Goal: Obtain resource: Download file/media

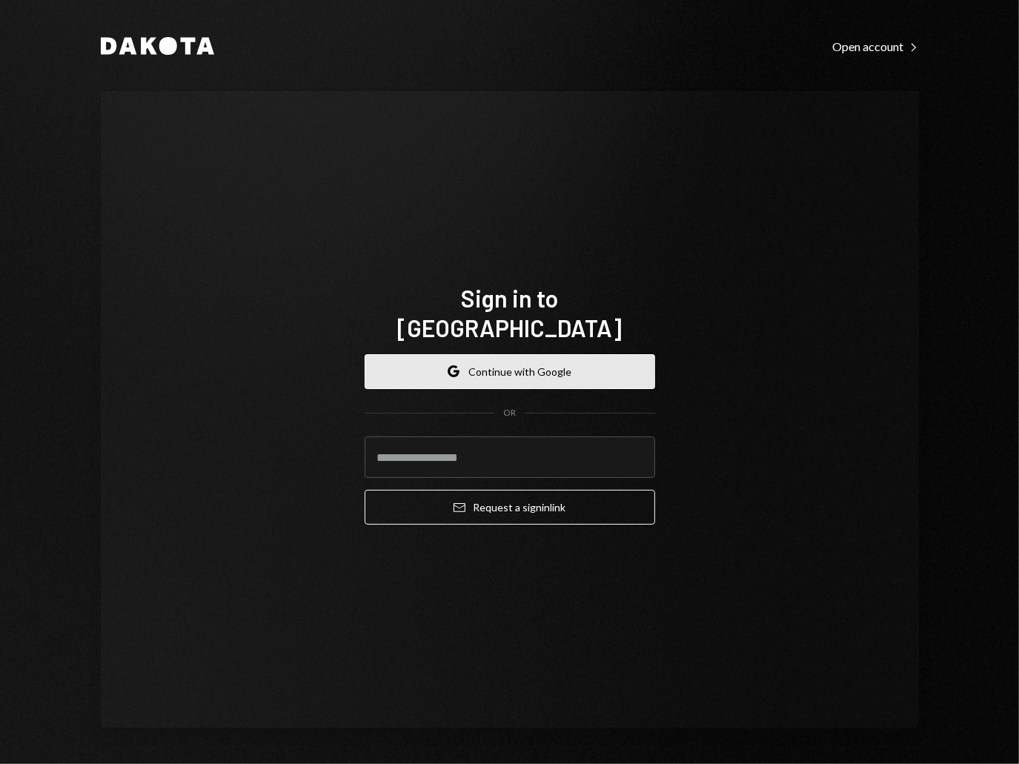
click at [532, 361] on button "Google Continue with Google" at bounding box center [510, 371] width 291 height 35
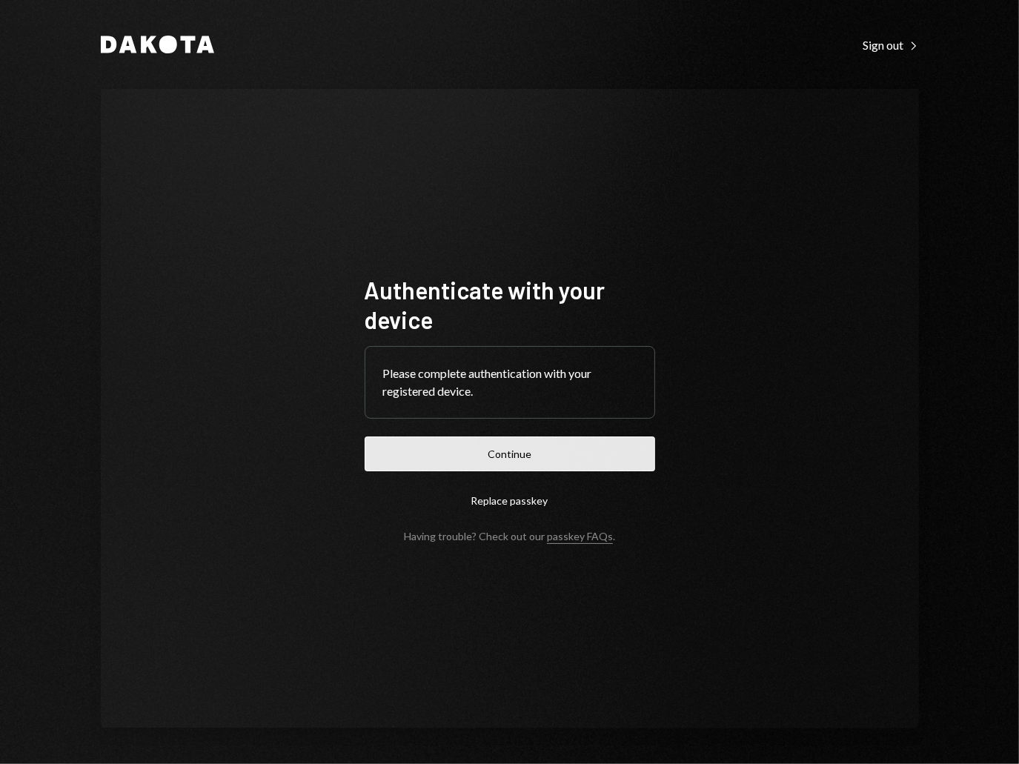
click at [516, 458] on button "Continue" at bounding box center [510, 454] width 291 height 35
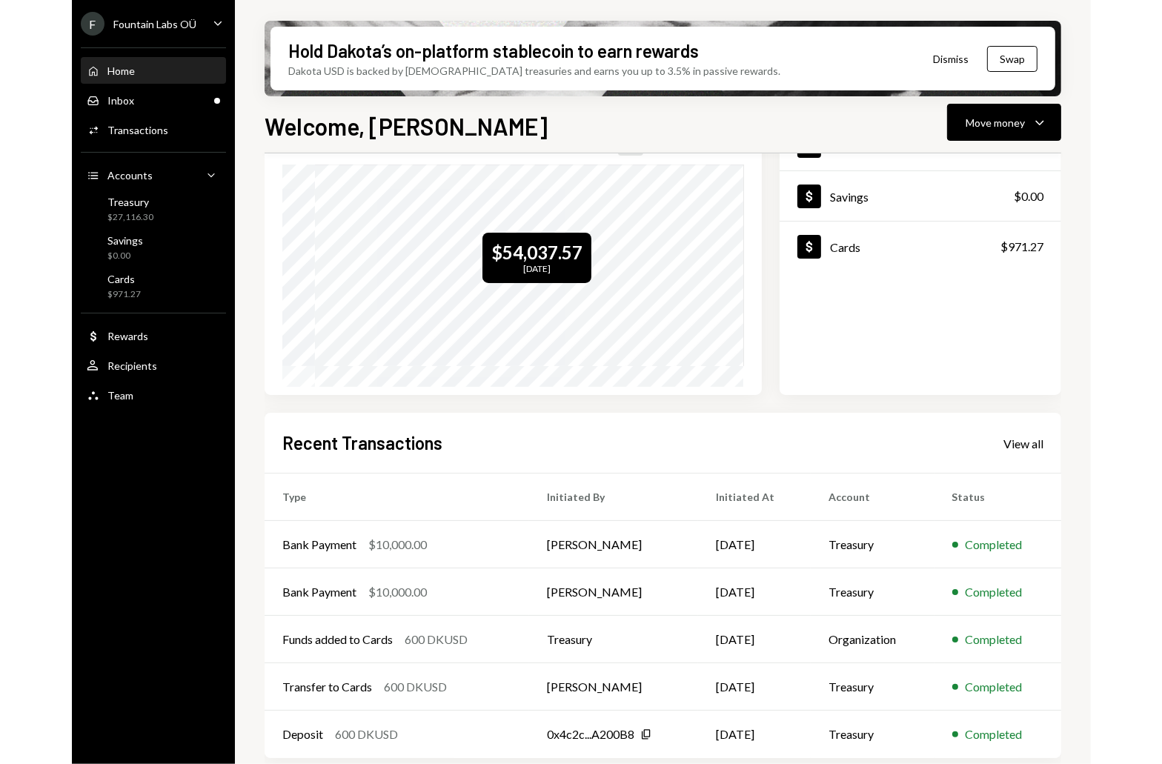
scroll to position [129, 0]
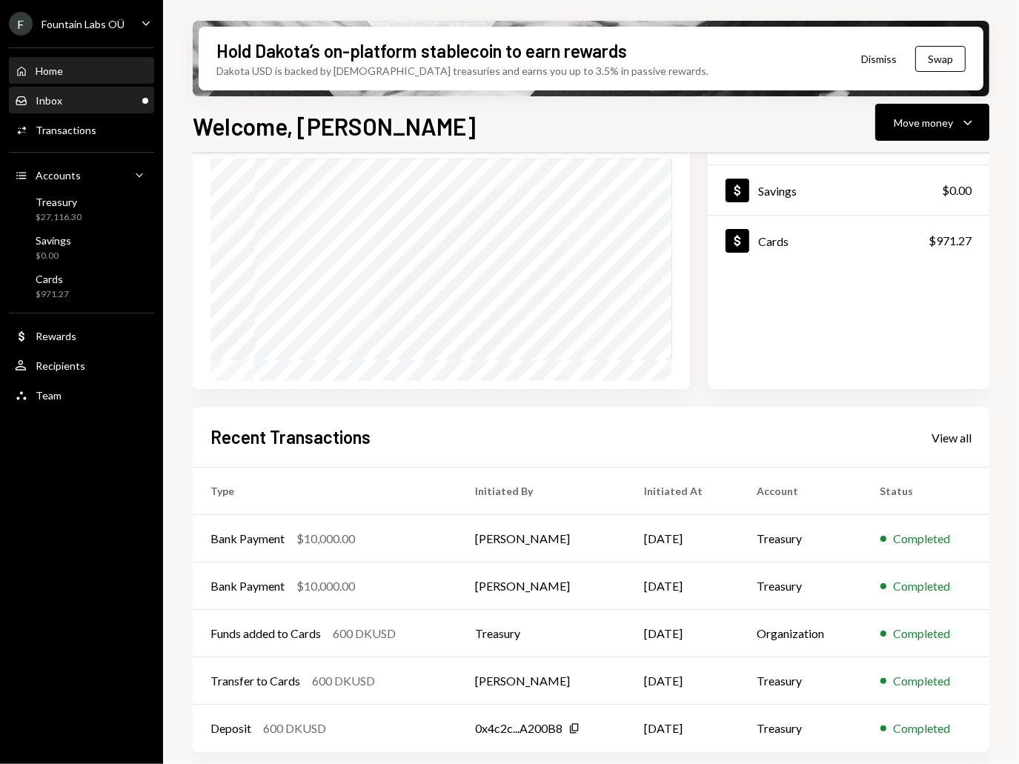
click at [125, 105] on div "Inbox Inbox" at bounding box center [81, 100] width 133 height 13
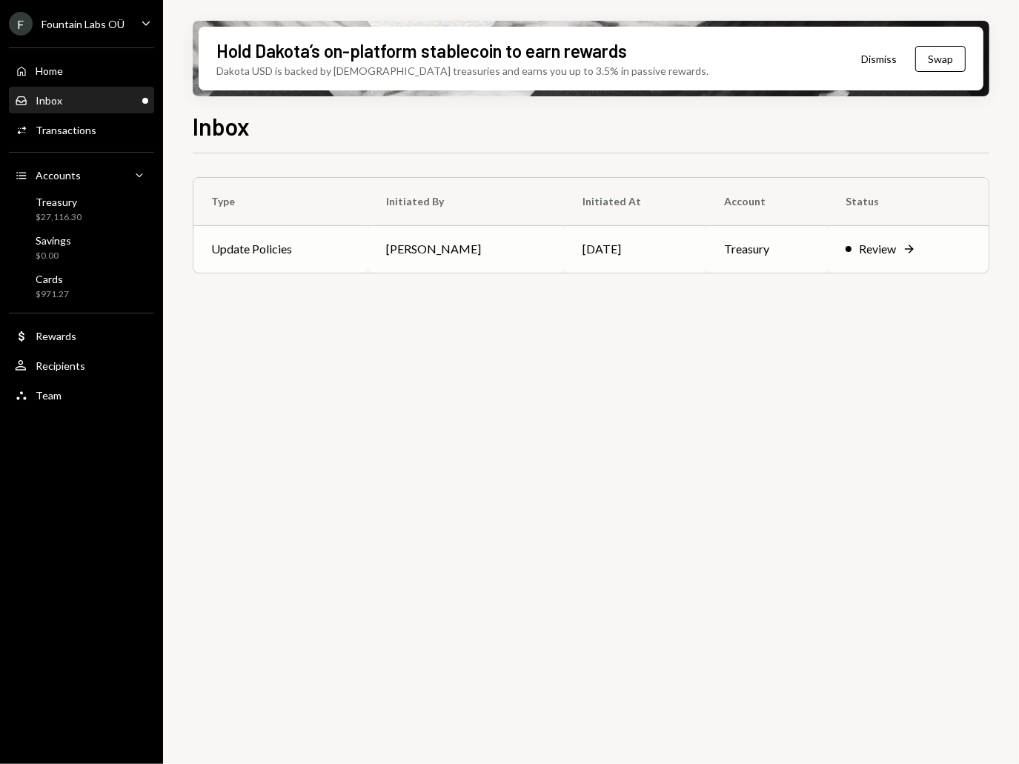
click at [909, 257] on div "Review Right Arrow" at bounding box center [908, 249] width 125 height 18
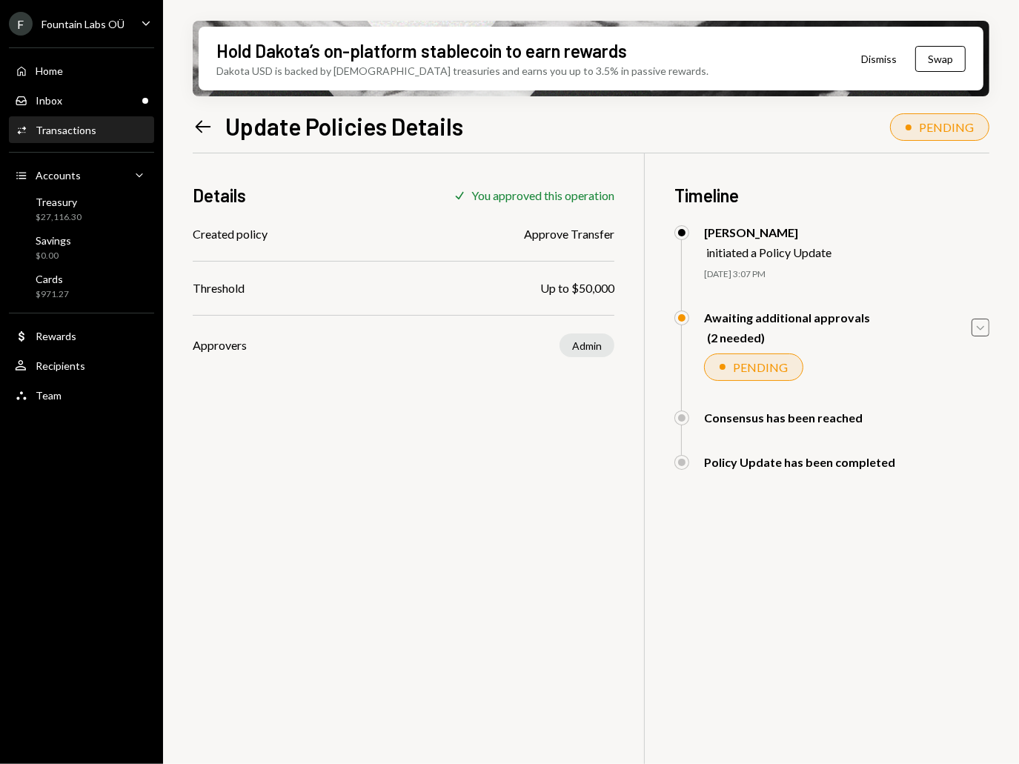
click at [981, 325] on icon "Caret Down" at bounding box center [980, 327] width 16 height 16
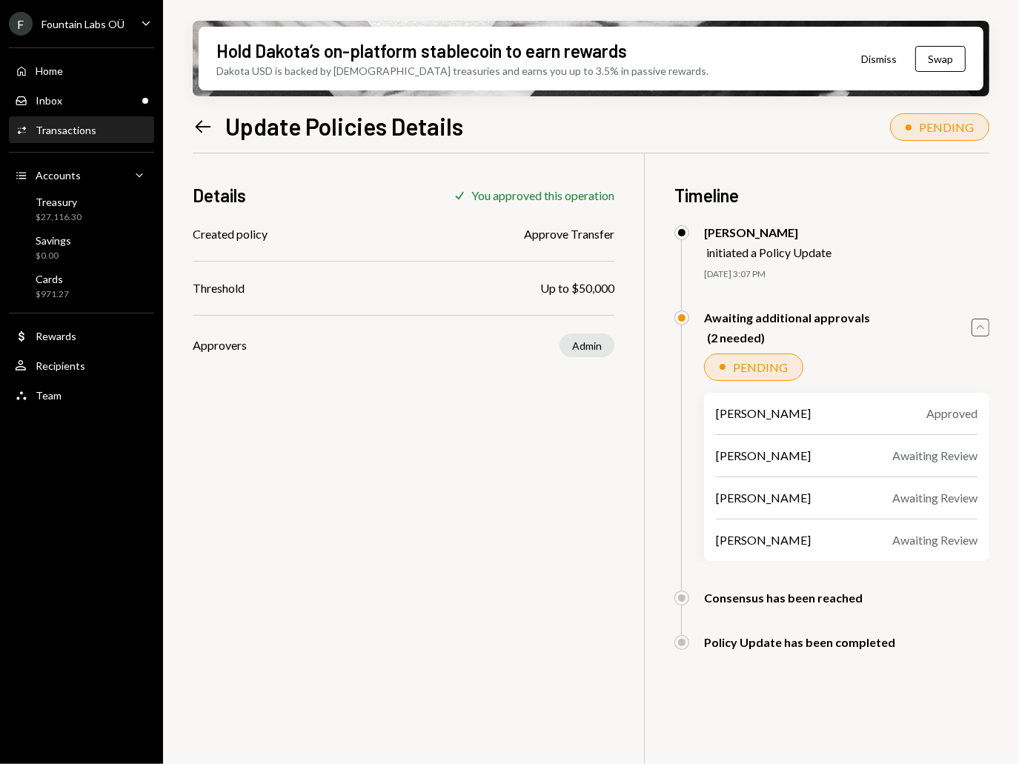
click at [979, 328] on icon "Caret Up" at bounding box center [980, 327] width 16 height 16
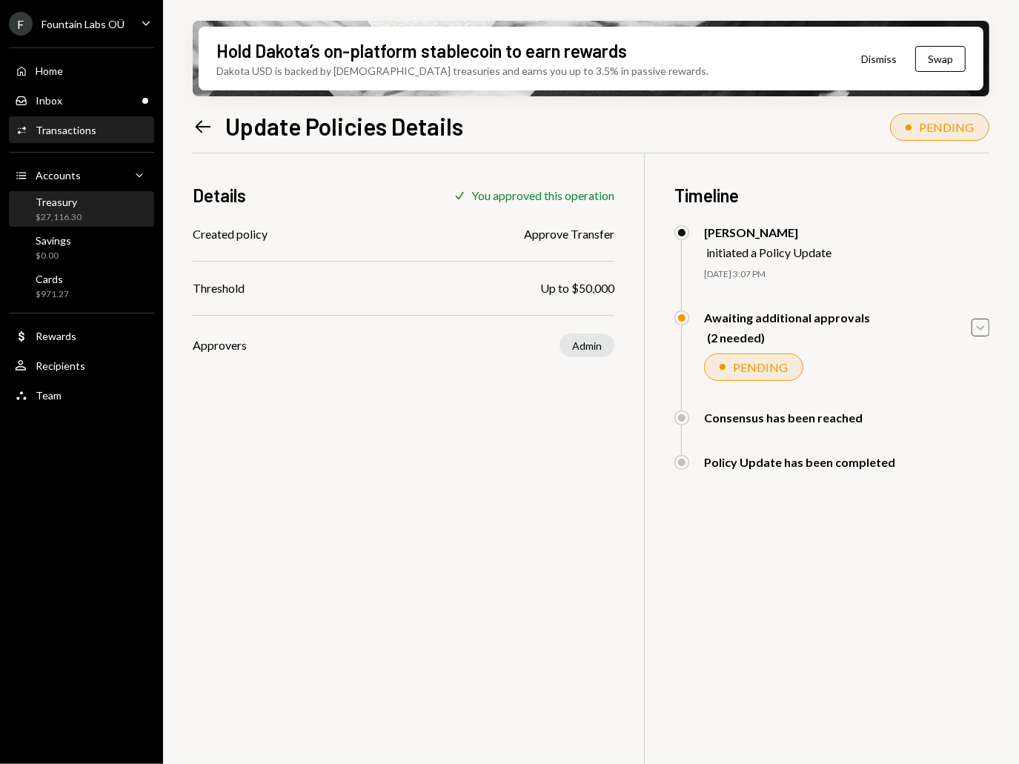
click at [85, 206] on div "Treasury $27,116.30" at bounding box center [81, 210] width 133 height 28
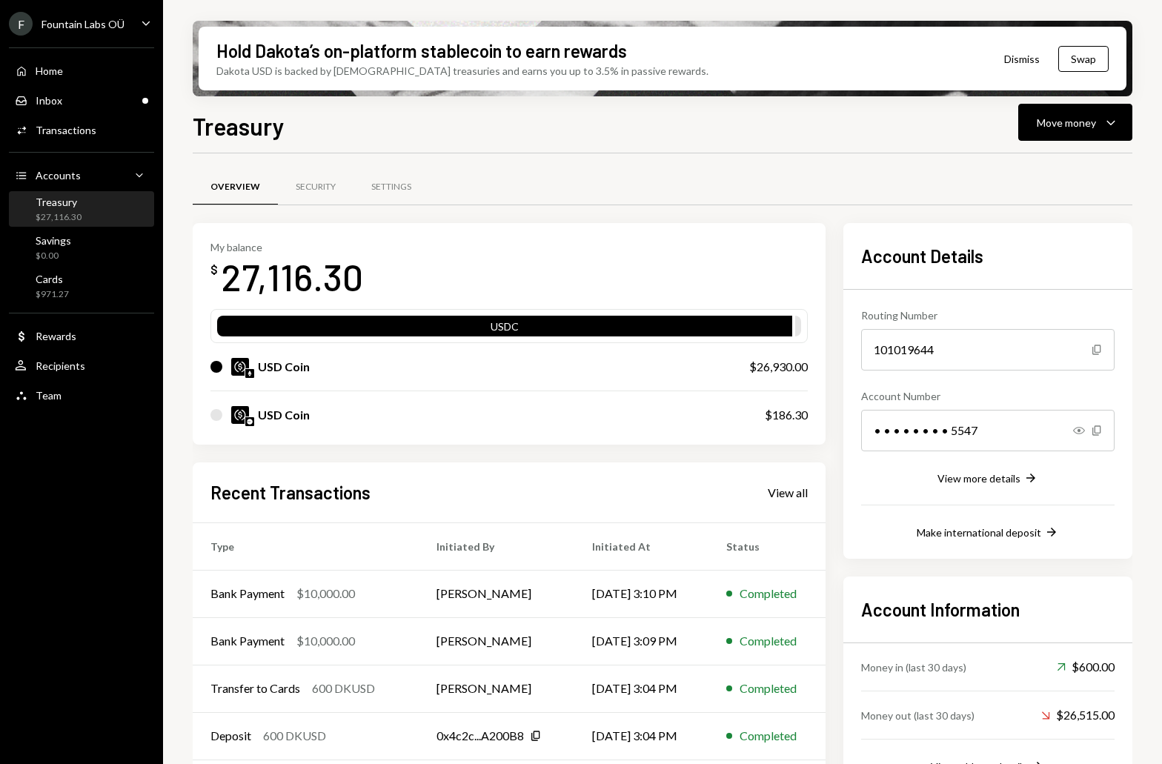
click at [146, 20] on icon "Caret Down" at bounding box center [146, 23] width 16 height 16
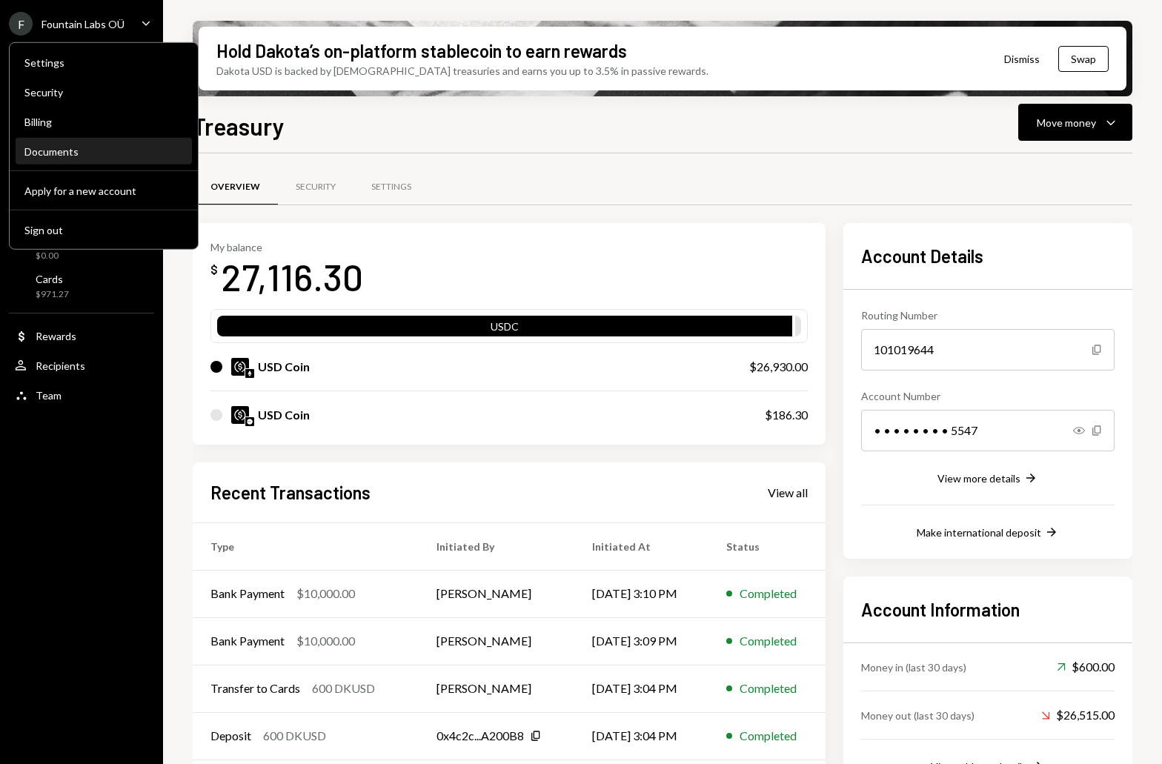
click at [54, 147] on div "Documents" at bounding box center [103, 151] width 159 height 13
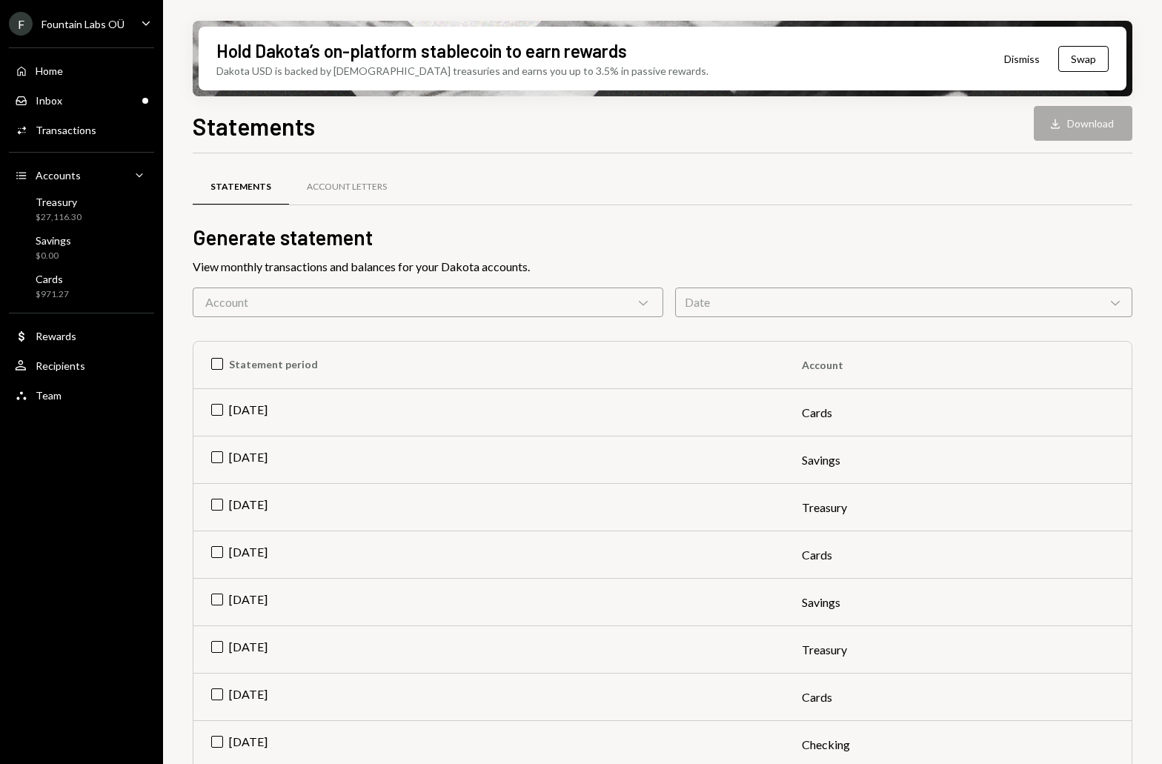
click at [623, 302] on div "Account Chevron Down" at bounding box center [428, 303] width 471 height 30
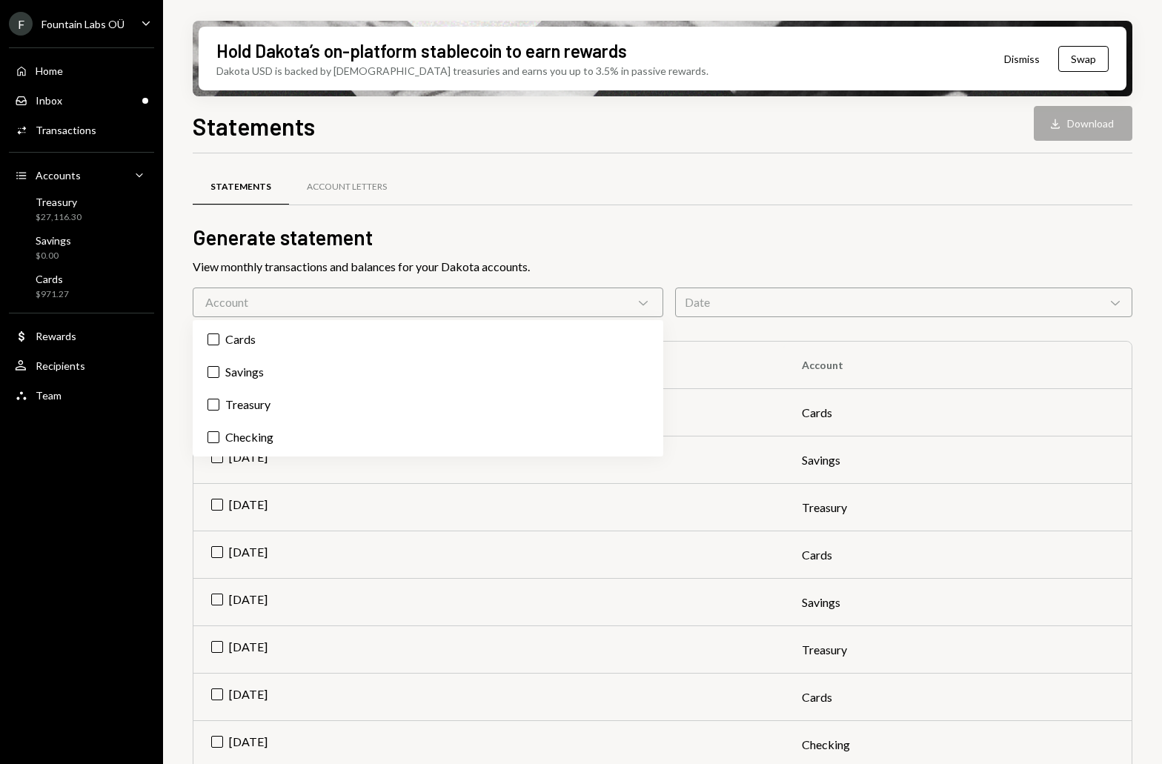
click at [697, 298] on div "Date Chevron Down" at bounding box center [903, 303] width 457 height 30
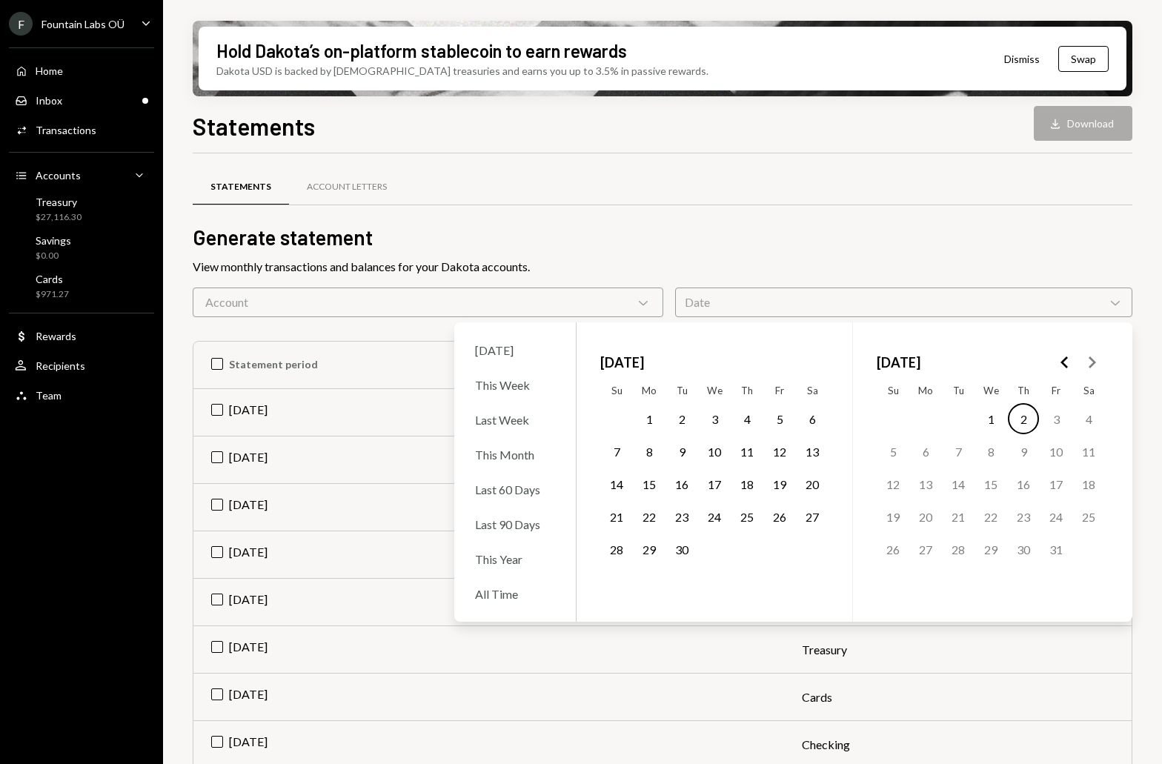
click at [560, 218] on div "Statements Account Letters" at bounding box center [663, 195] width 940 height 55
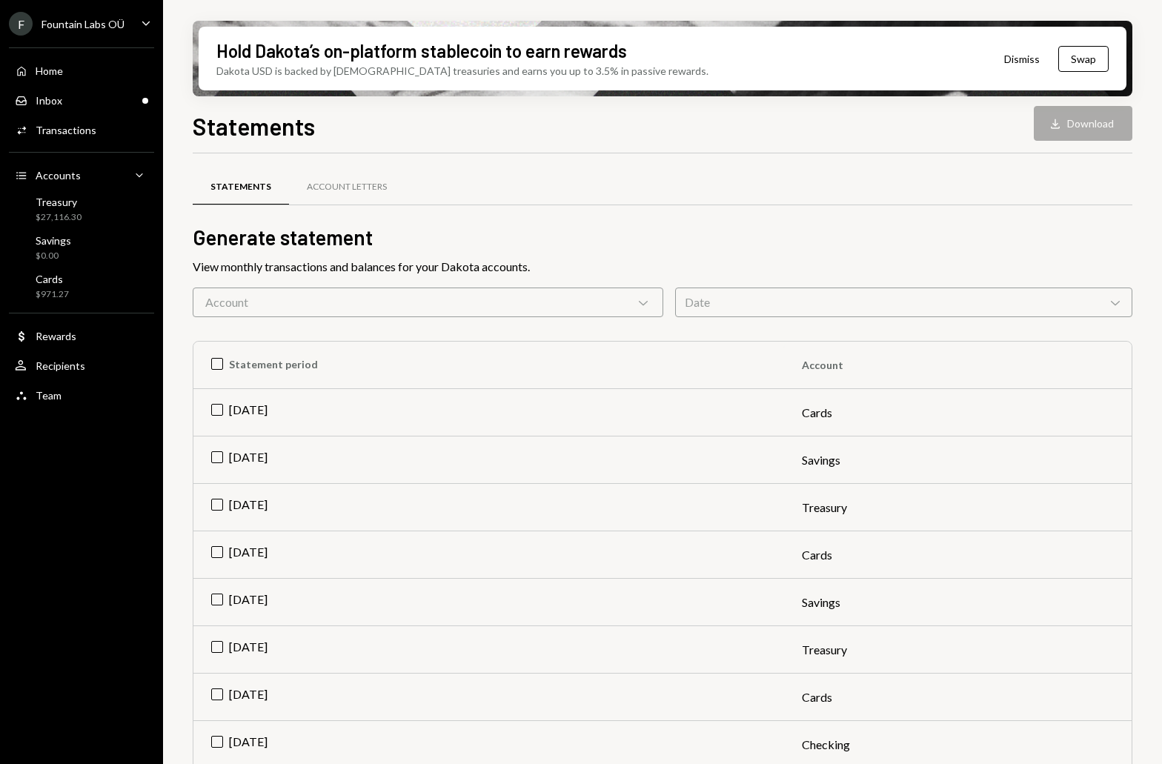
click at [749, 293] on div "Date Chevron Down" at bounding box center [903, 303] width 457 height 30
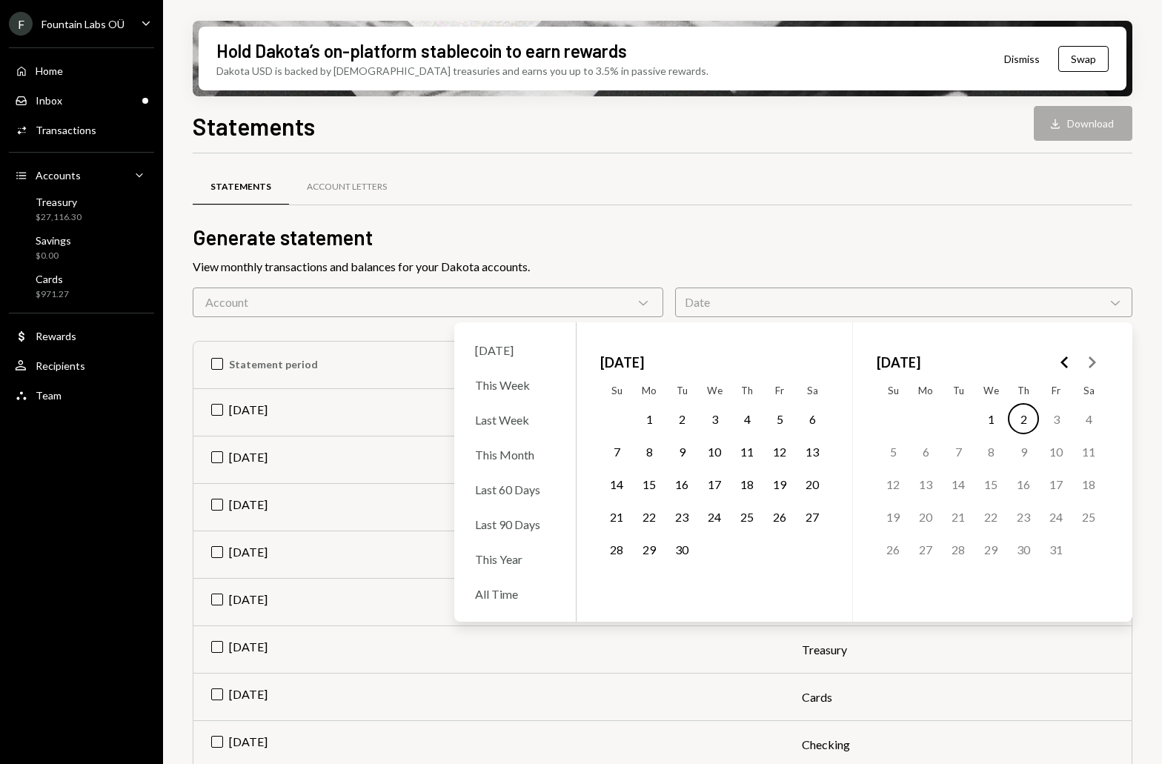
click at [1018, 362] on icon "Go to the Previous Month" at bounding box center [1065, 363] width 18 height 18
click at [1018, 361] on icon "Go to the Previous Month" at bounding box center [1065, 363] width 18 height 18
click at [1018, 361] on polygon "Go to the Previous Month" at bounding box center [1064, 363] width 7 height 12
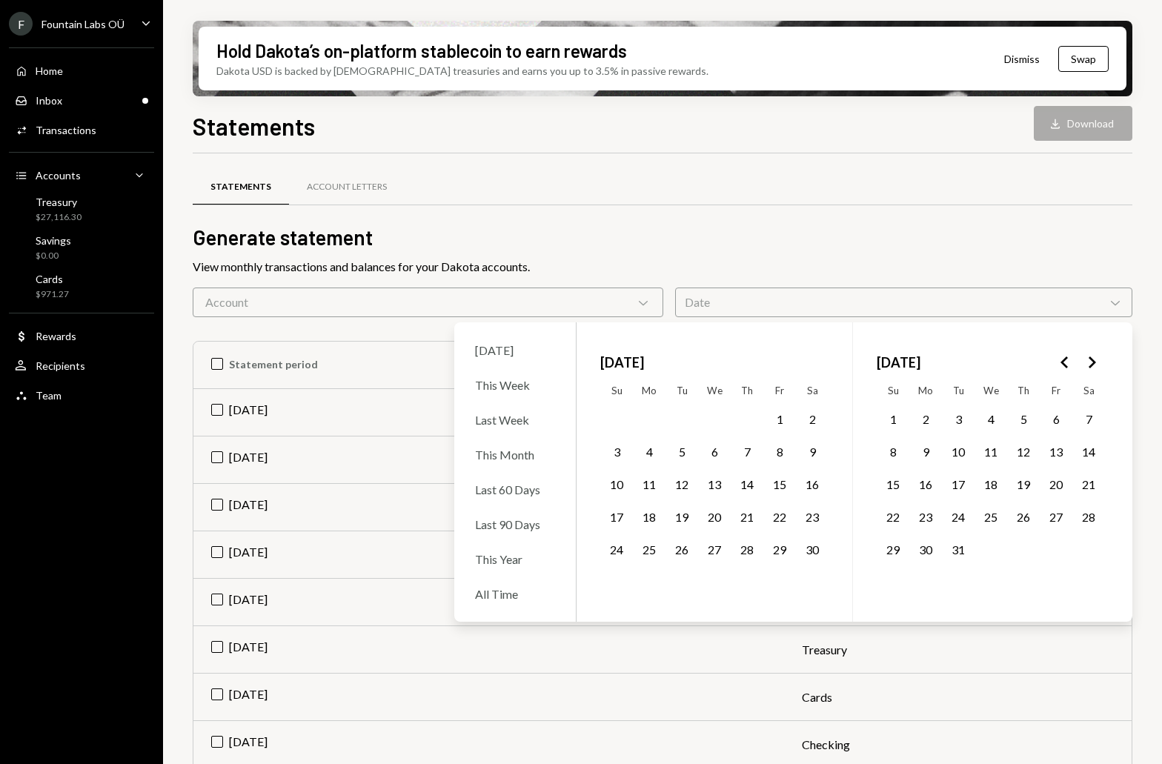
click at [1018, 361] on polygon "Go to the Previous Month" at bounding box center [1064, 363] width 7 height 12
click at [1018, 417] on button "1" at bounding box center [1056, 418] width 31 height 31
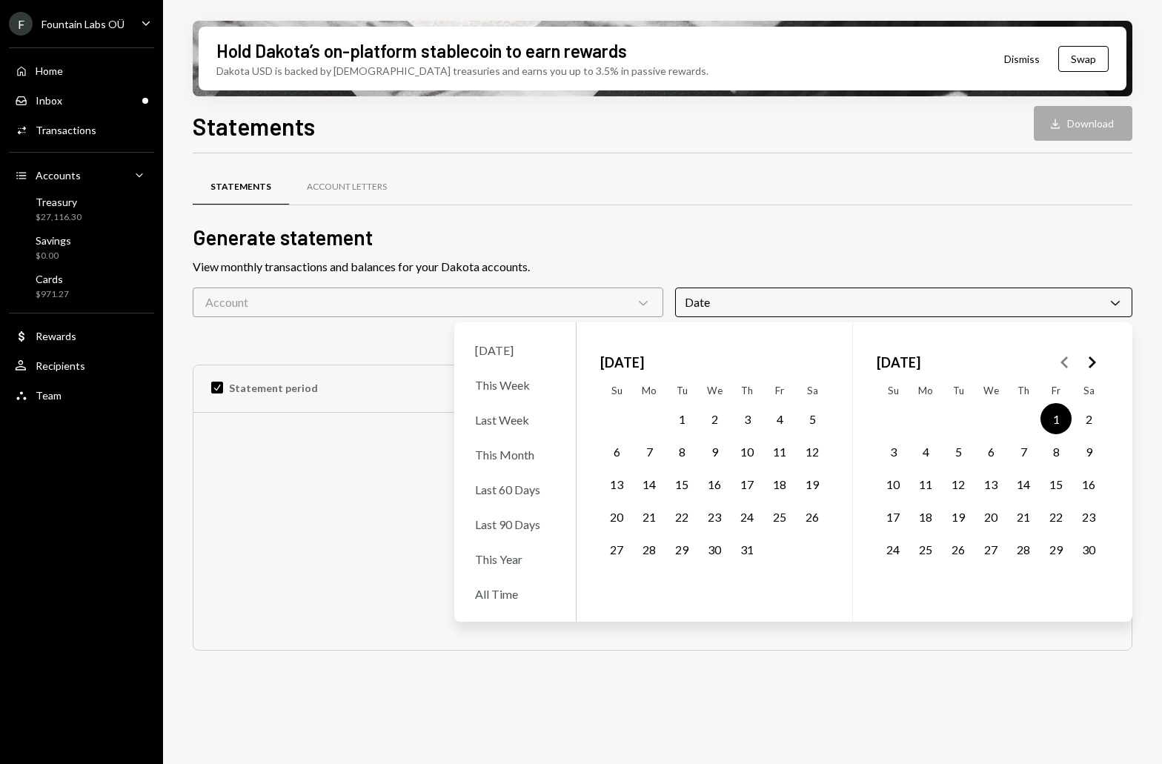
click at [1018, 548] on button "30" at bounding box center [1088, 549] width 31 height 31
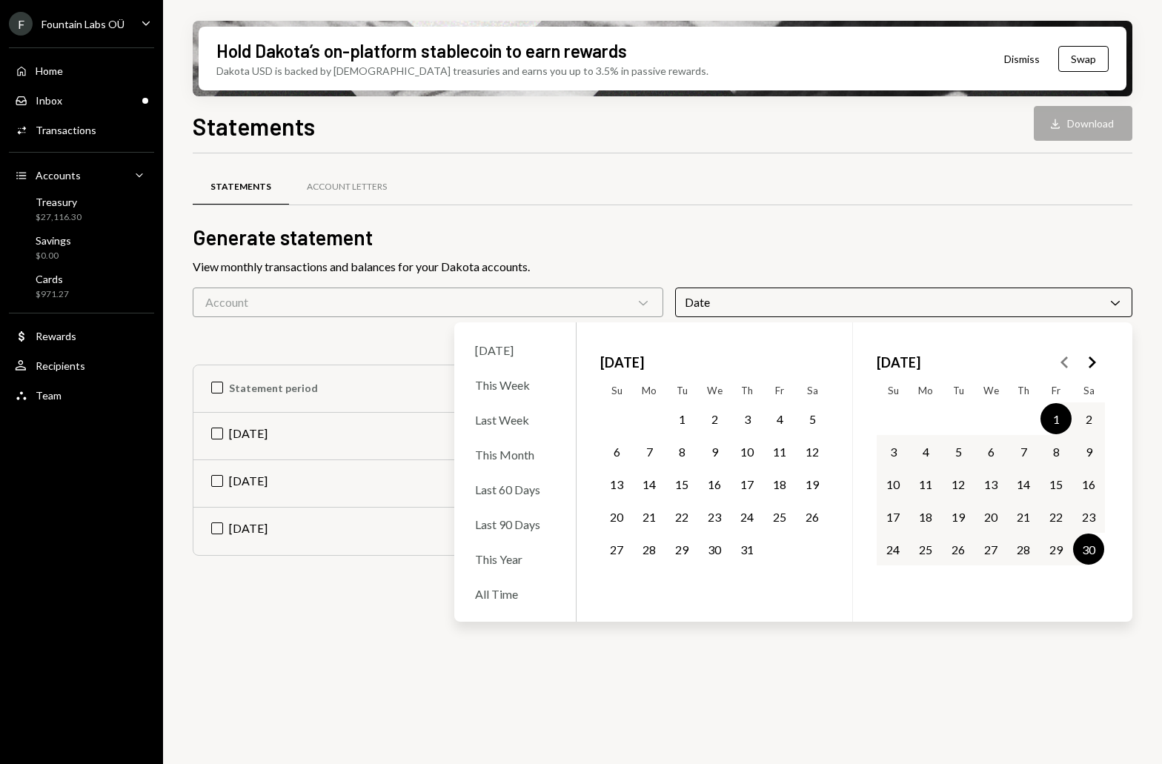
click at [788, 239] on h2 "Generate statement" at bounding box center [663, 237] width 940 height 29
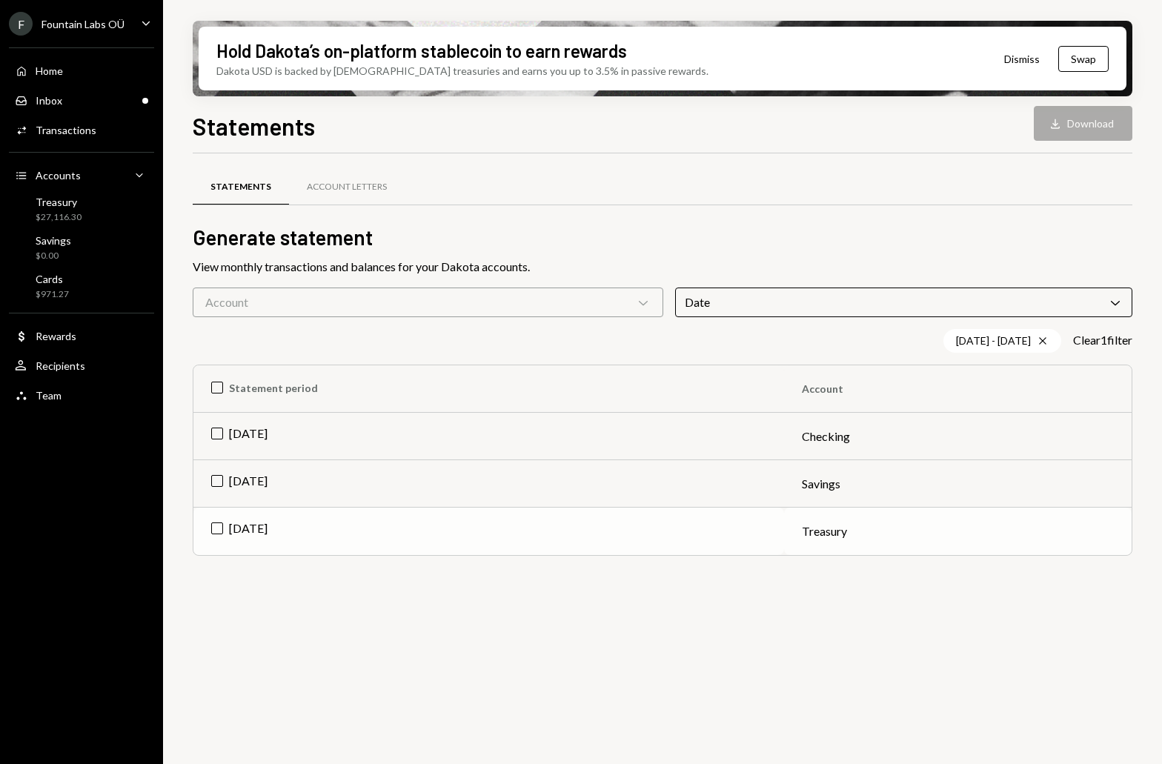
click at [213, 529] on td "[DATE]" at bounding box center [488, 531] width 591 height 47
click at [216, 483] on td "[DATE]" at bounding box center [488, 483] width 591 height 47
click at [217, 432] on td "[DATE]" at bounding box center [488, 436] width 591 height 47
click at [1018, 122] on div "Download" at bounding box center [1043, 123] width 19 height 15
click at [1008, 341] on div "11/01/24 - 11/30/24 Cross" at bounding box center [1003, 341] width 118 height 24
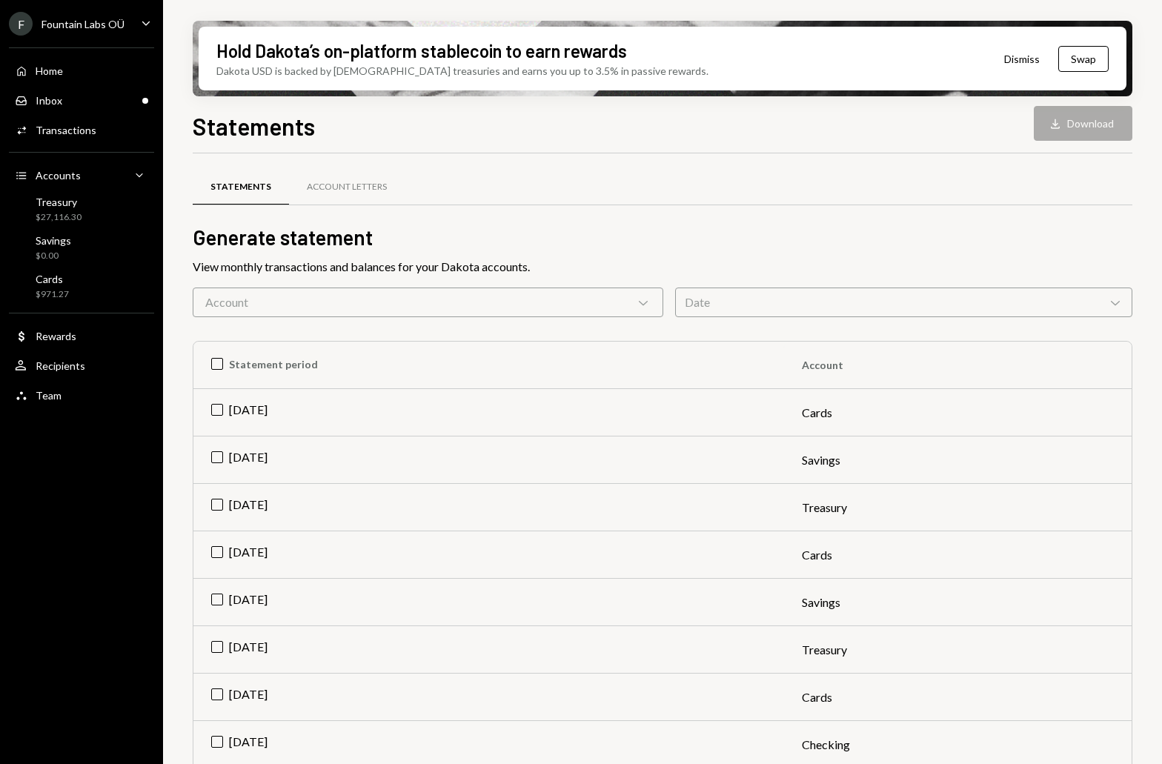
click at [952, 299] on div "Date Chevron Down" at bounding box center [903, 303] width 457 height 30
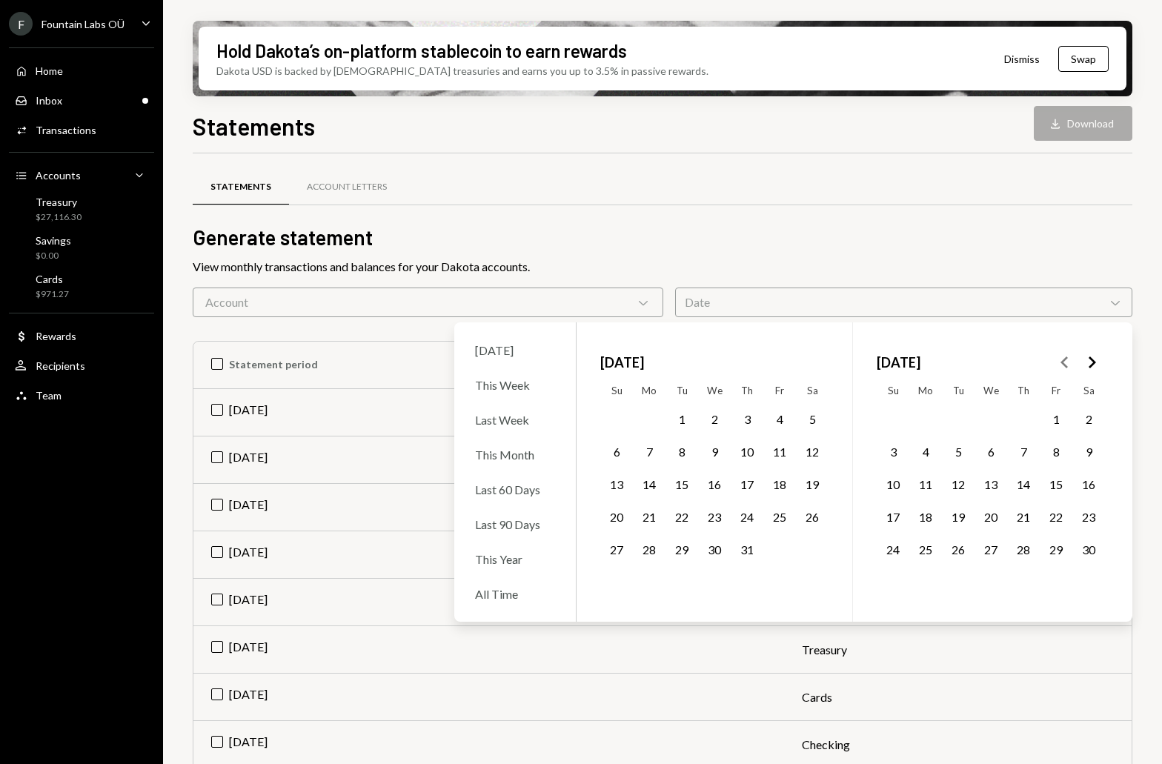
click at [1018, 359] on polygon "Go to the Next Month" at bounding box center [1092, 363] width 7 height 12
click at [683, 553] on button "31" at bounding box center [681, 549] width 31 height 31
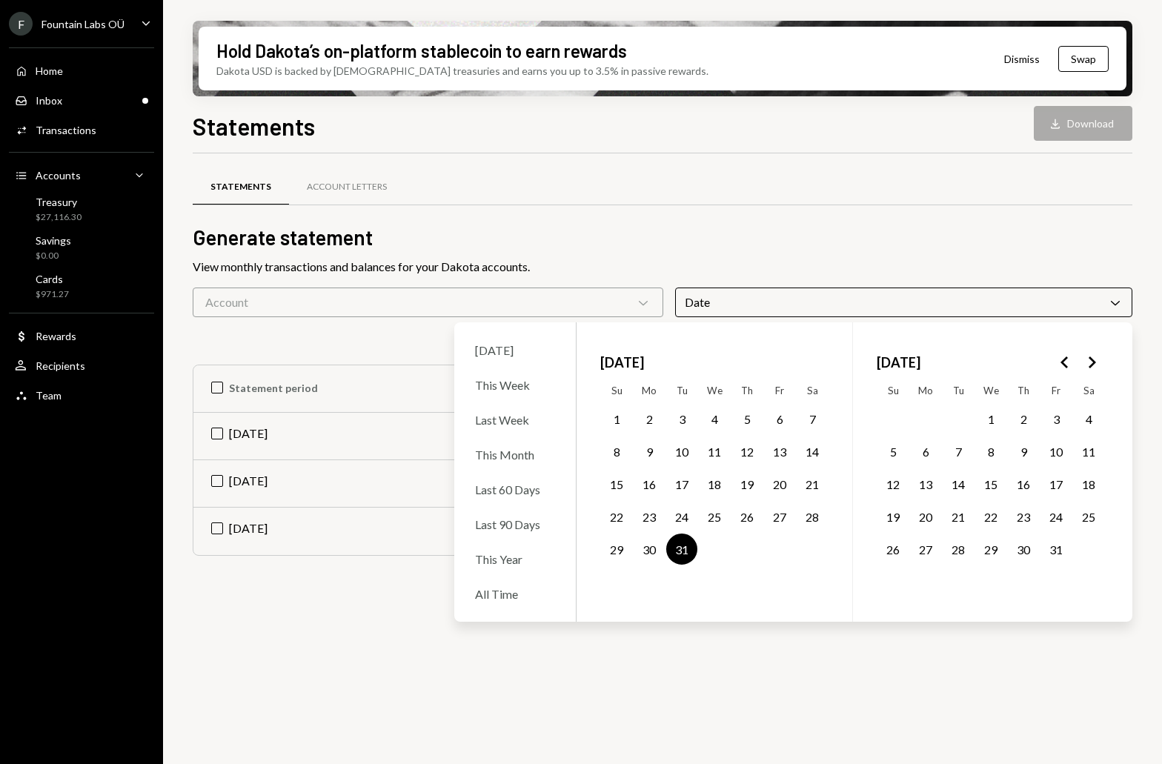
click at [348, 611] on div "Statements Account Letters Generate statement View monthly transactions and bal…" at bounding box center [663, 467] width 940 height 628
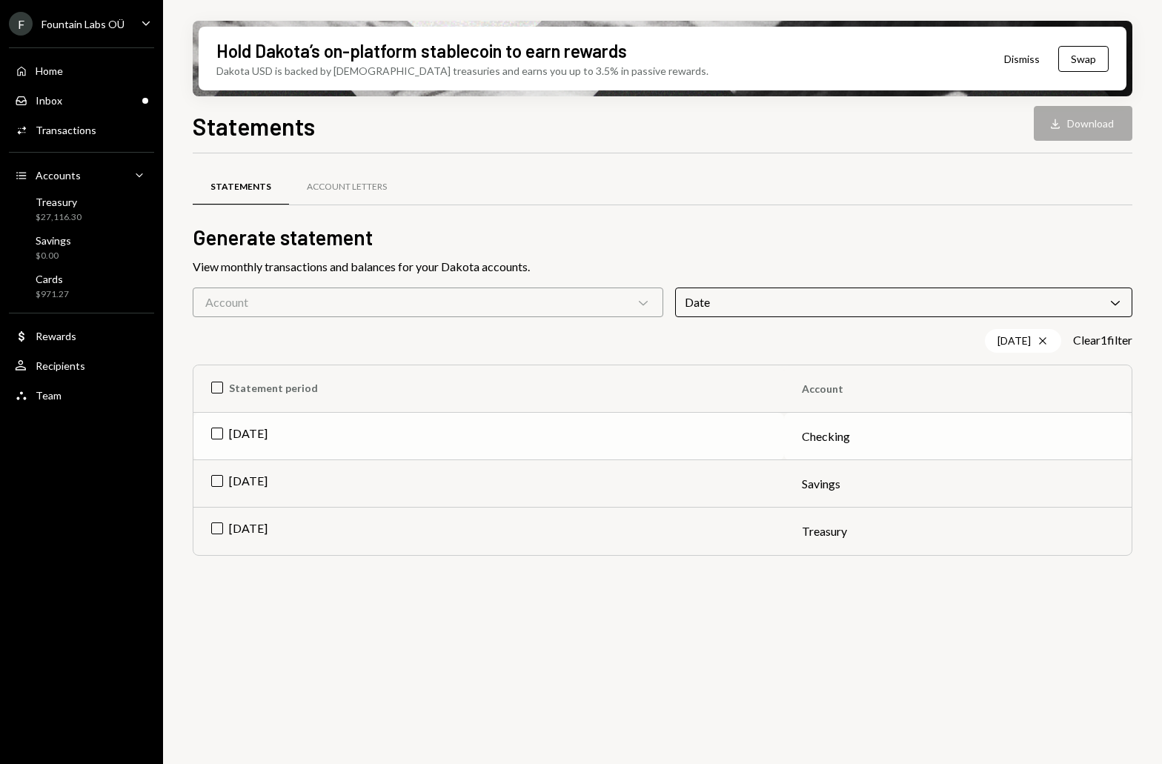
click at [213, 438] on td "[DATE]" at bounding box center [488, 436] width 591 height 47
click at [219, 481] on td "[DATE]" at bounding box center [488, 483] width 591 height 47
click at [219, 526] on td "[DATE]" at bounding box center [488, 531] width 591 height 47
click at [1018, 122] on button "Download Download (3)" at bounding box center [1076, 123] width 113 height 35
click at [350, 183] on div "Account Letters" at bounding box center [347, 187] width 80 height 13
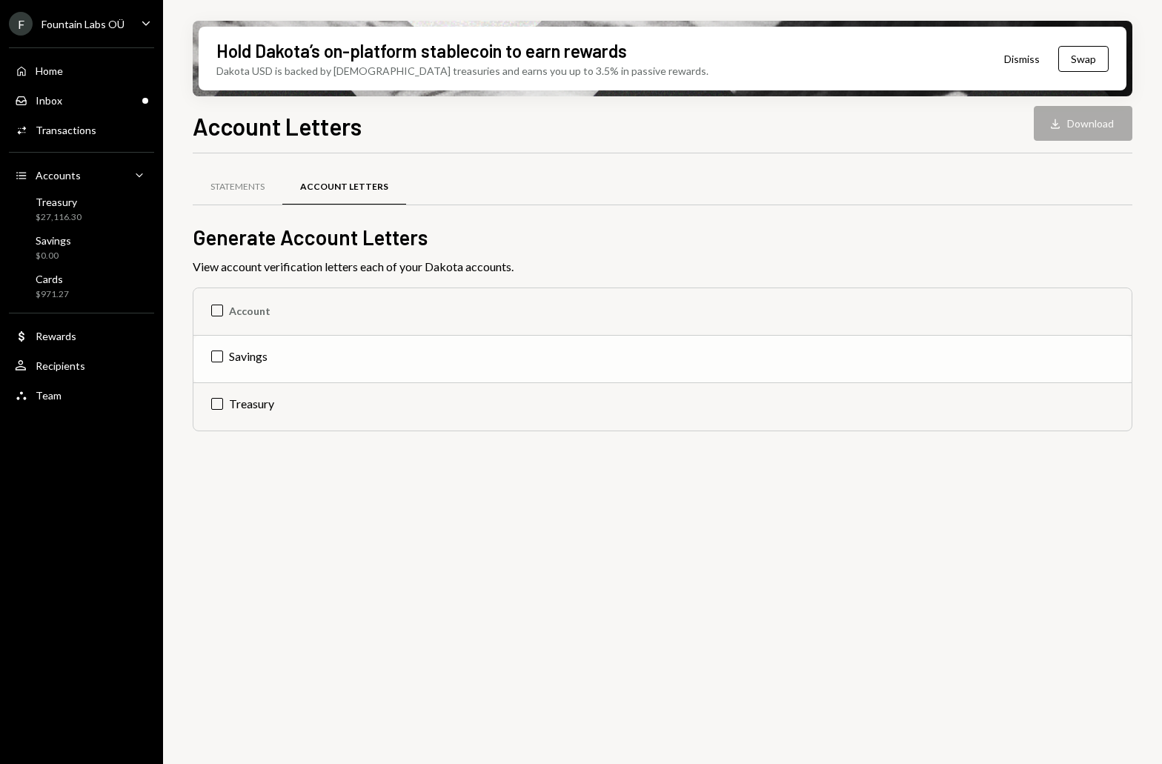
click at [213, 357] on td "Savings" at bounding box center [662, 359] width 938 height 47
click at [213, 354] on td "Check Savings" at bounding box center [662, 359] width 938 height 47
click at [219, 405] on td "Treasury" at bounding box center [662, 406] width 938 height 47
click at [1018, 122] on button "Download Download" at bounding box center [1083, 123] width 99 height 35
click at [216, 405] on td "Check Treasury" at bounding box center [662, 406] width 938 height 47
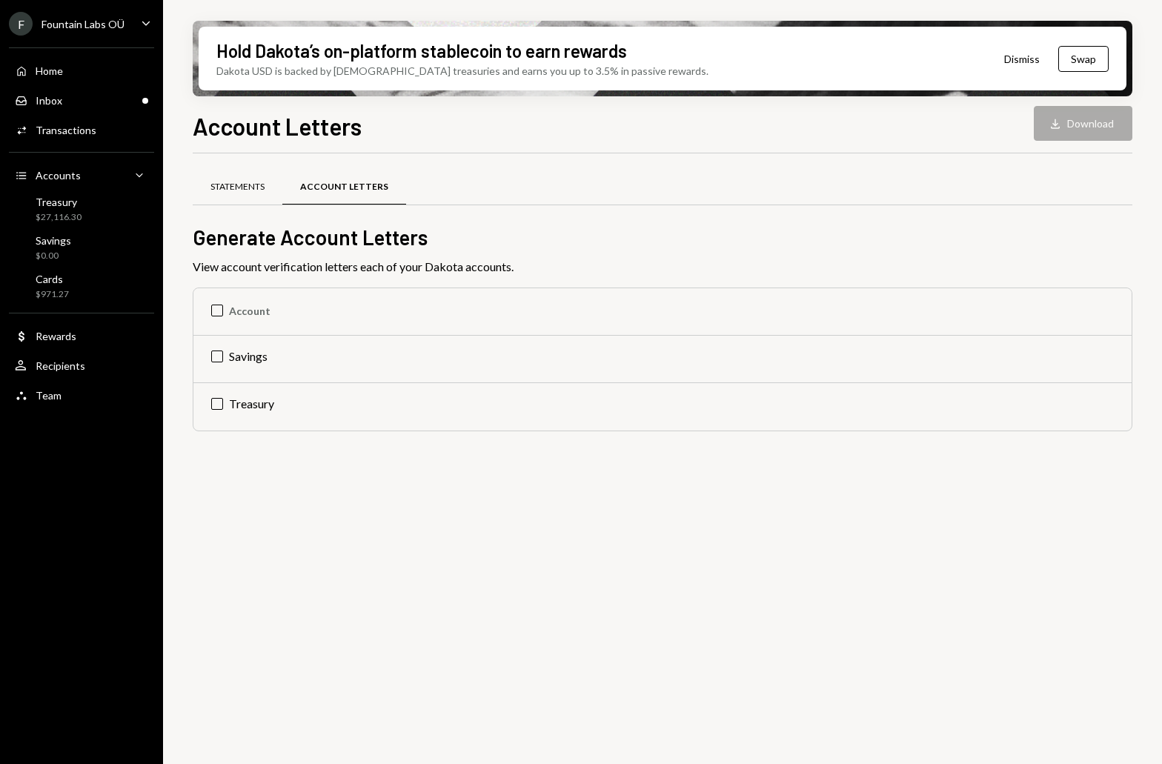
click at [251, 185] on div "Statements" at bounding box center [238, 187] width 54 height 13
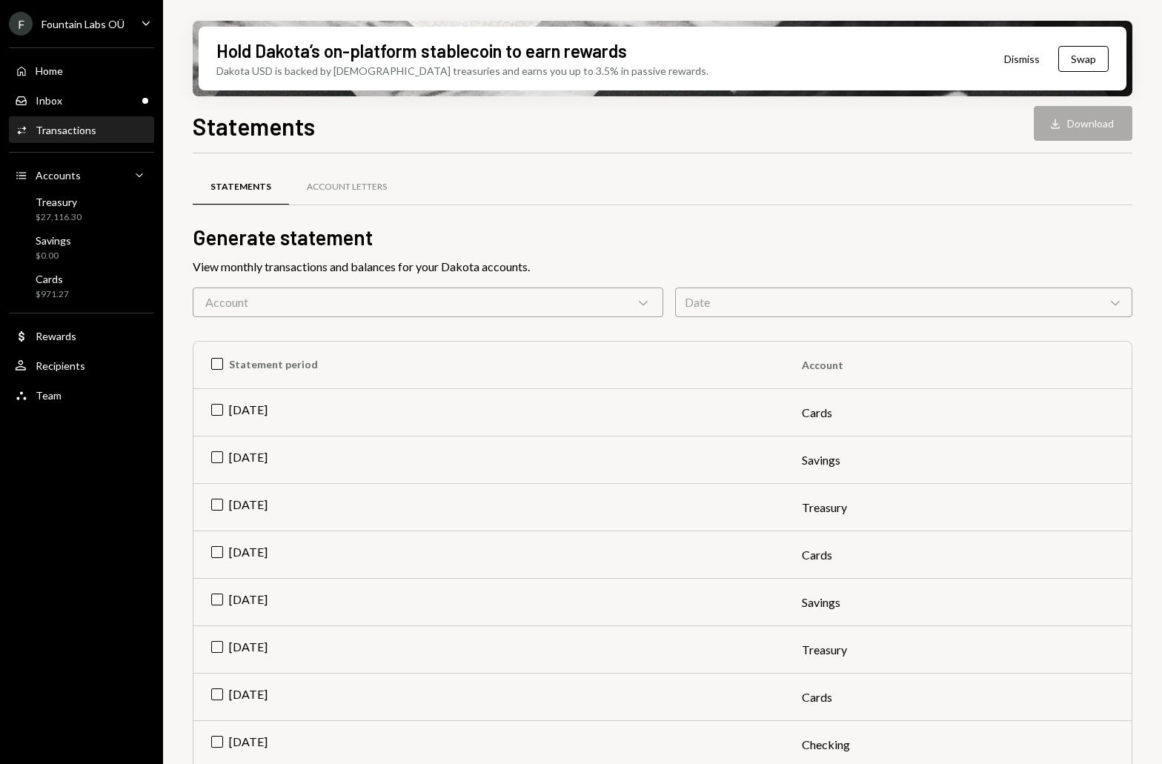
click at [56, 136] on div "Transactions" at bounding box center [66, 130] width 61 height 13
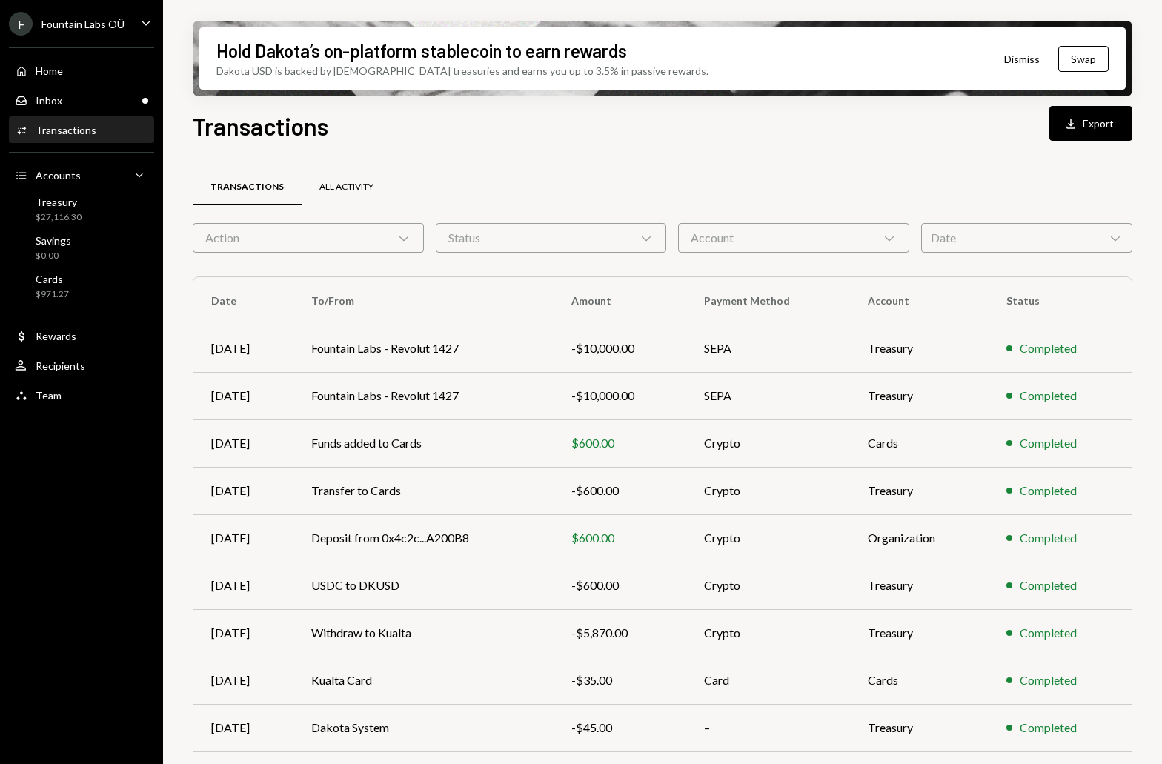
click at [357, 190] on div "All Activity" at bounding box center [346, 187] width 54 height 13
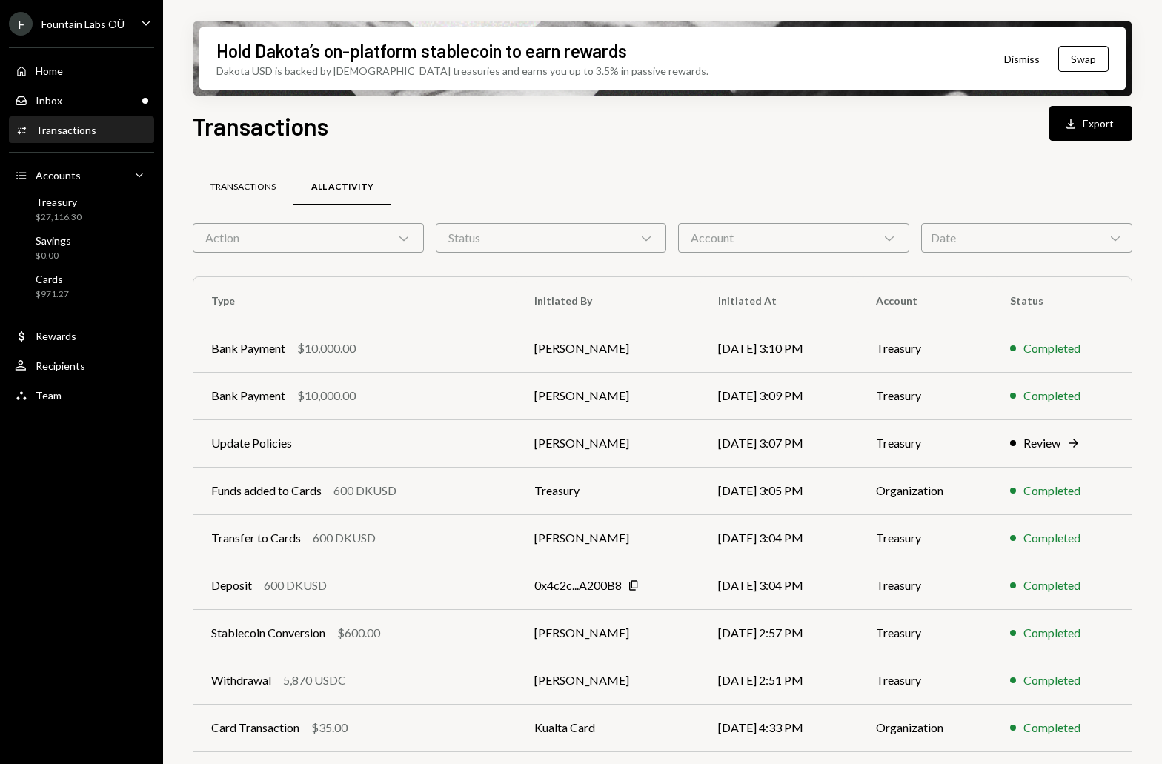
click at [267, 192] on div "Transactions" at bounding box center [243, 187] width 65 height 13
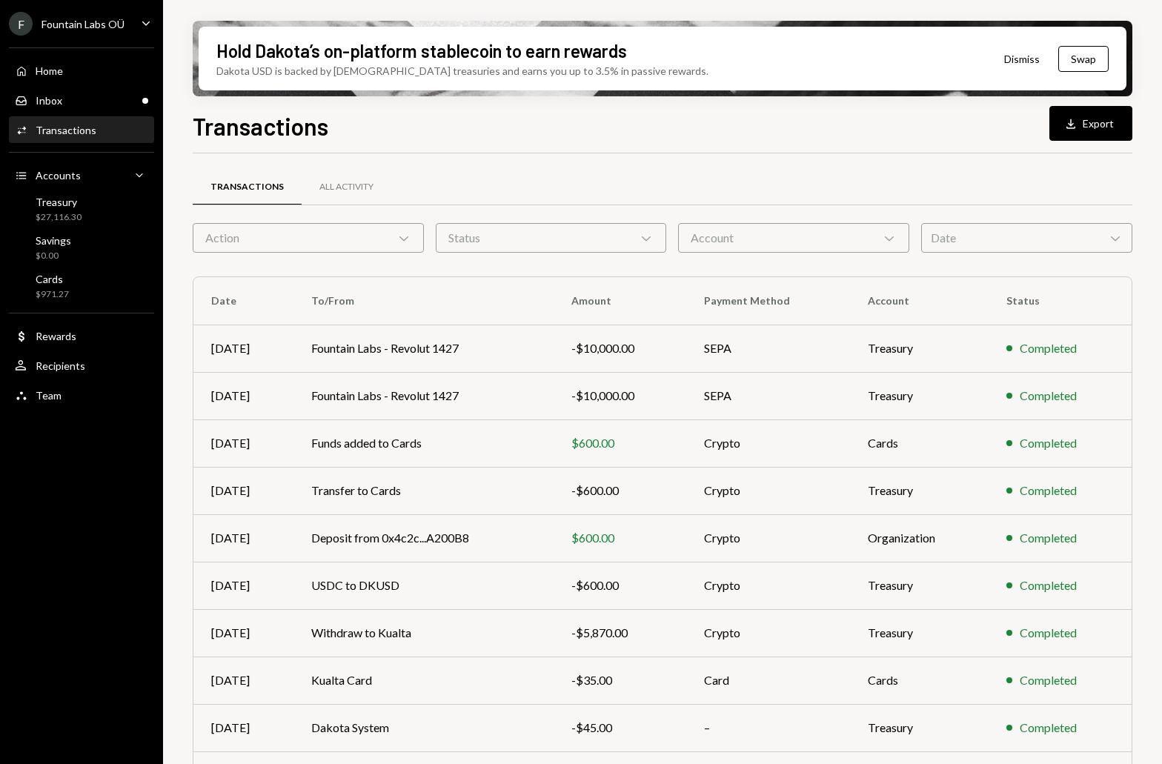
click at [1050, 250] on div "Date Chevron Down" at bounding box center [1026, 238] width 211 height 30
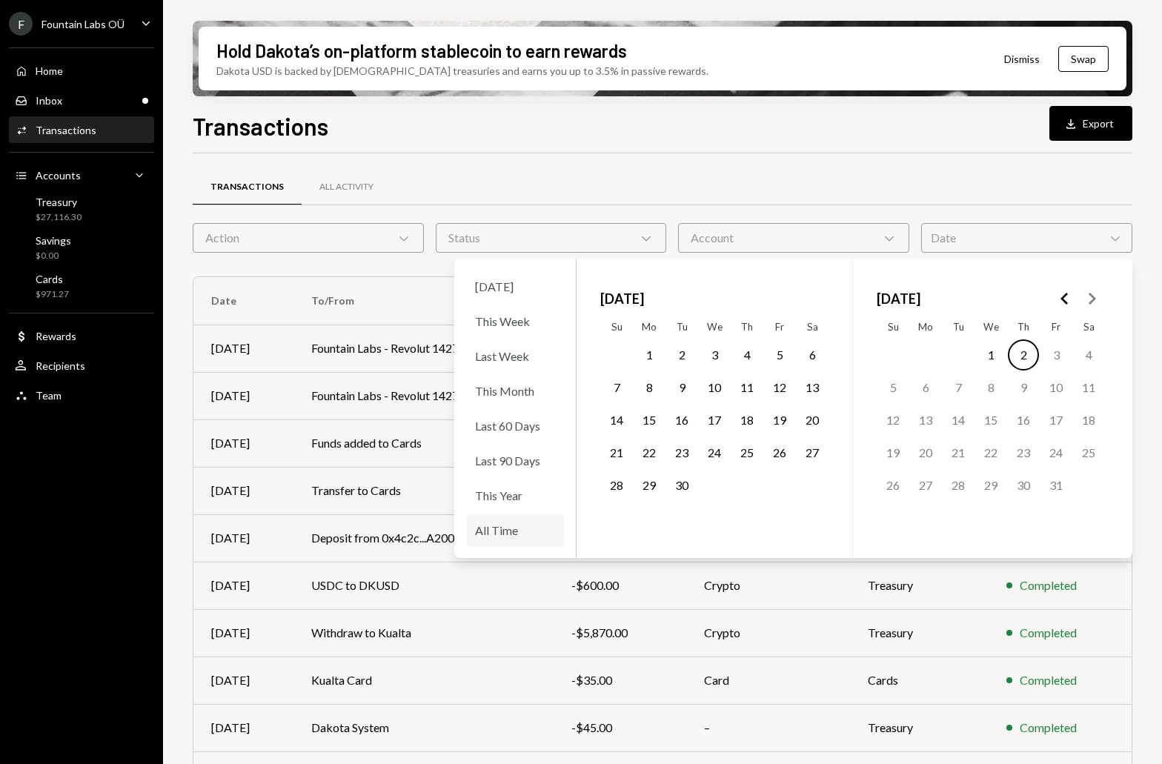
click at [503, 537] on div "All Time" at bounding box center [515, 530] width 98 height 32
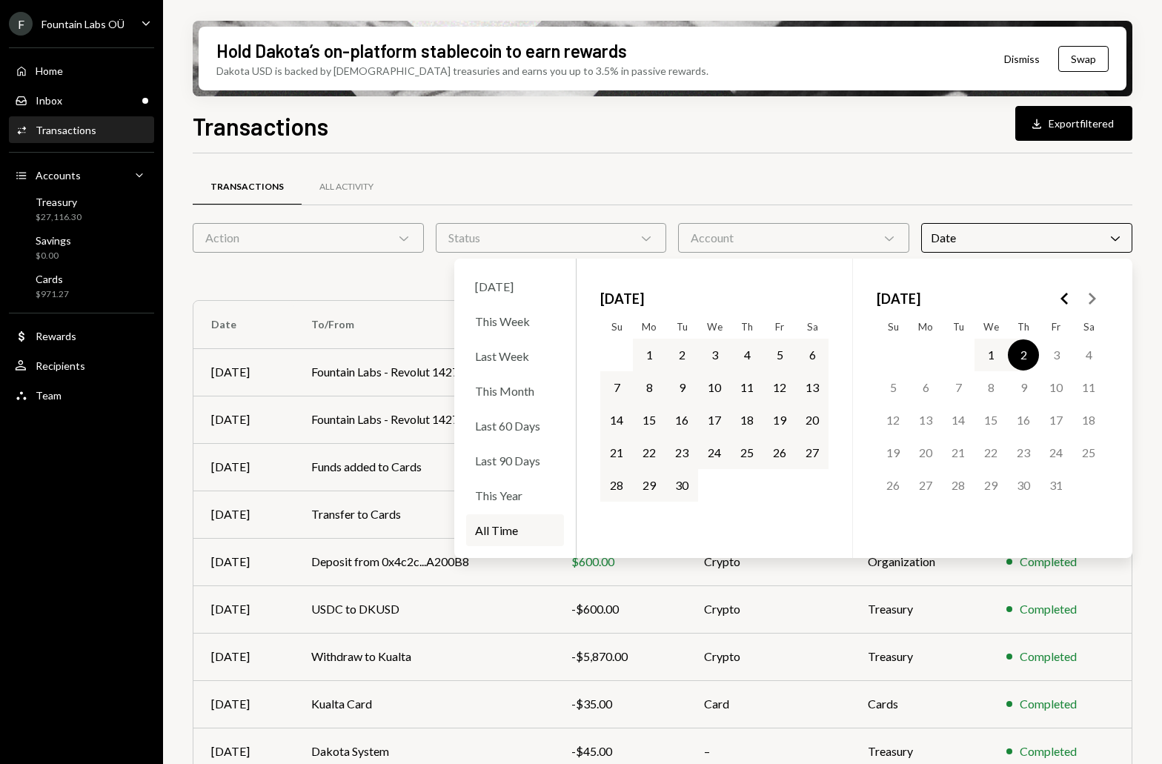
click at [633, 176] on div "Transactions All Activity" at bounding box center [663, 187] width 940 height 38
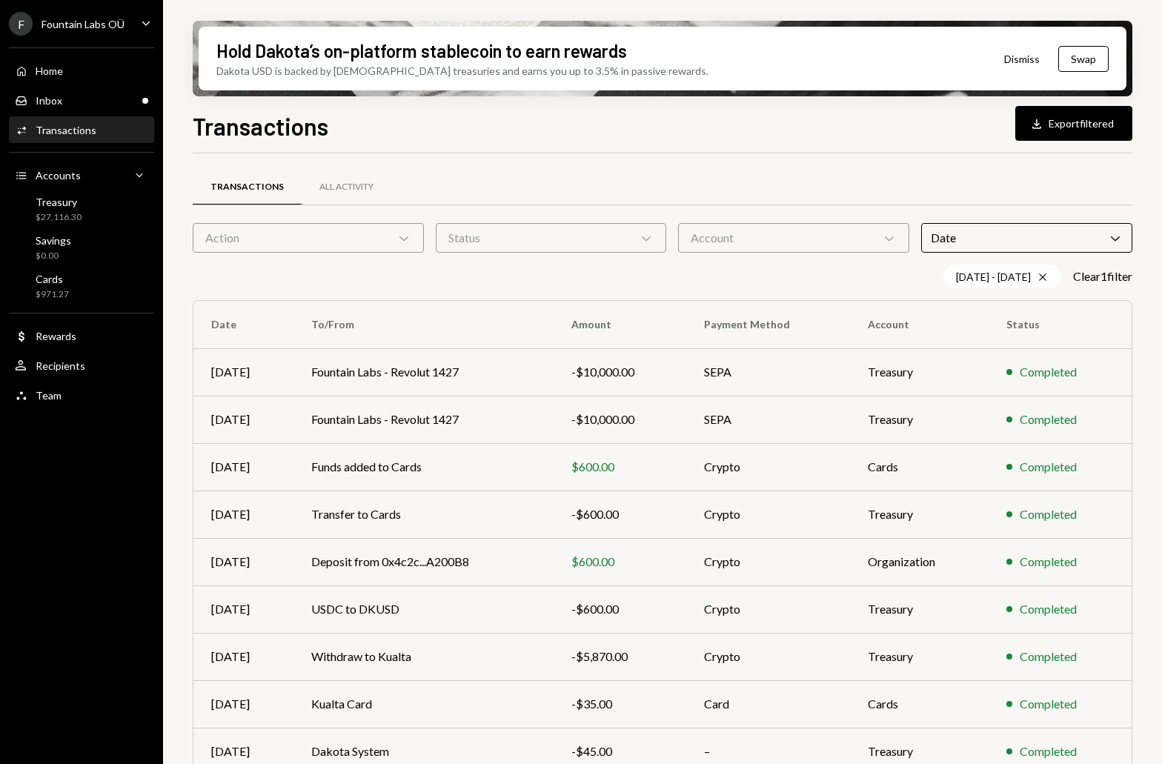
click at [234, 239] on div "Action Chevron Down" at bounding box center [308, 238] width 231 height 30
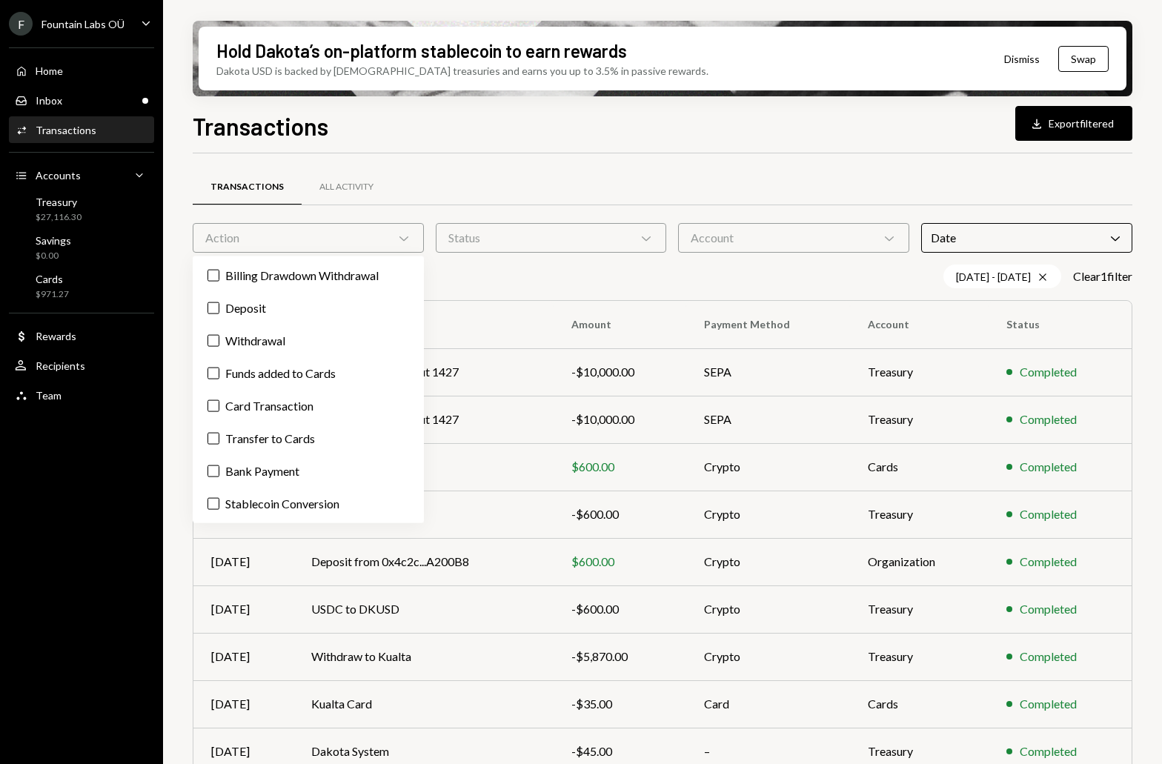
click at [119, 520] on div "F Fountain Labs OÜ Caret Down Home Home Inbox Inbox Activities Transactions Acc…" at bounding box center [81, 382] width 163 height 764
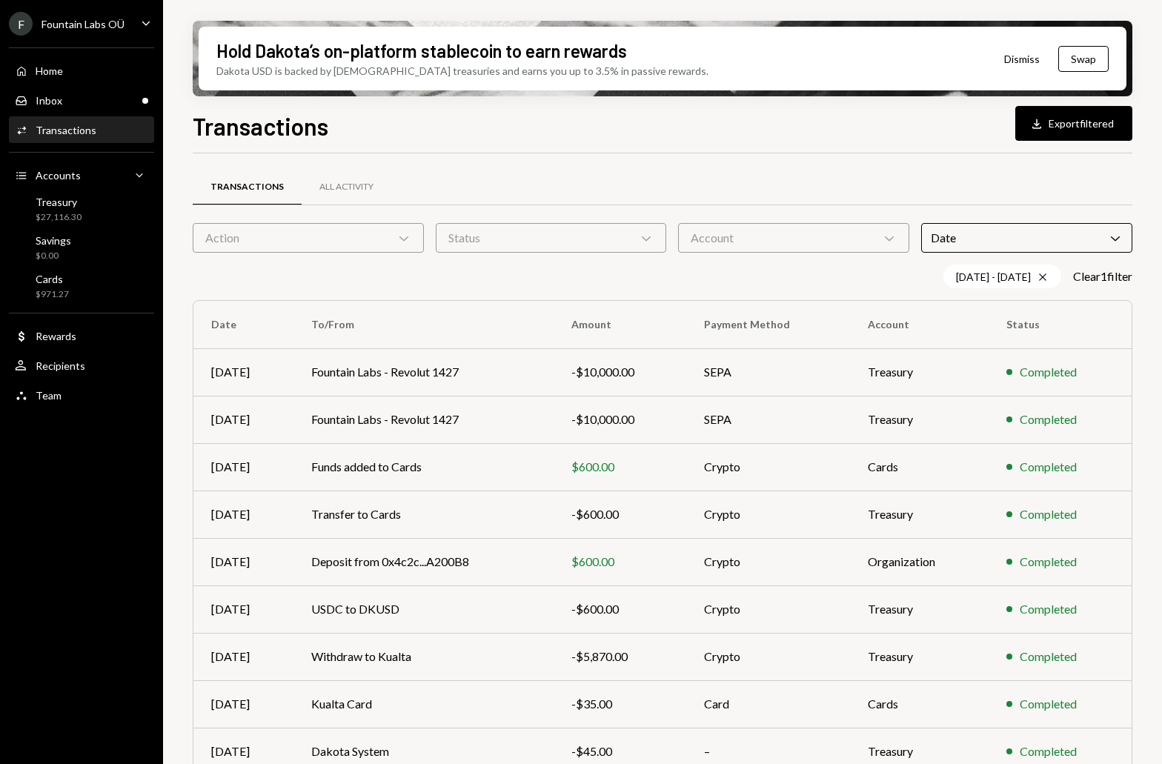
click at [144, 23] on icon "Main" at bounding box center [145, 23] width 7 height 4
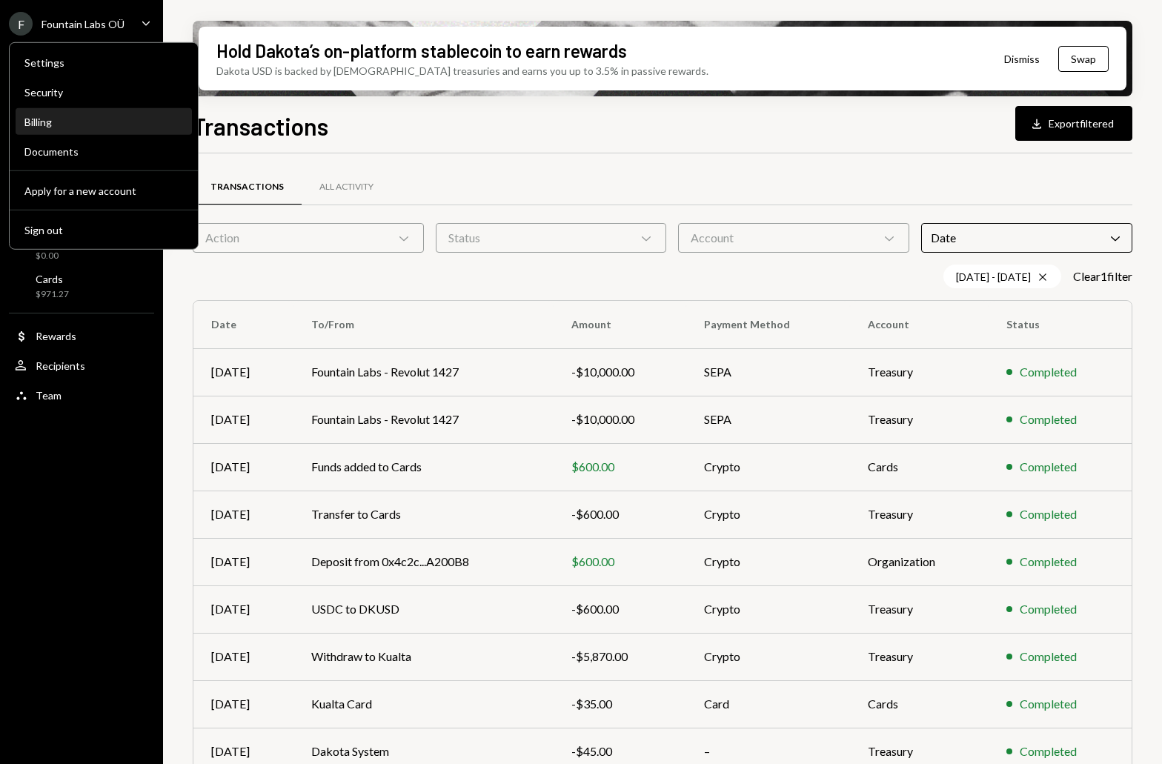
click at [50, 123] on div "Billing" at bounding box center [103, 122] width 159 height 13
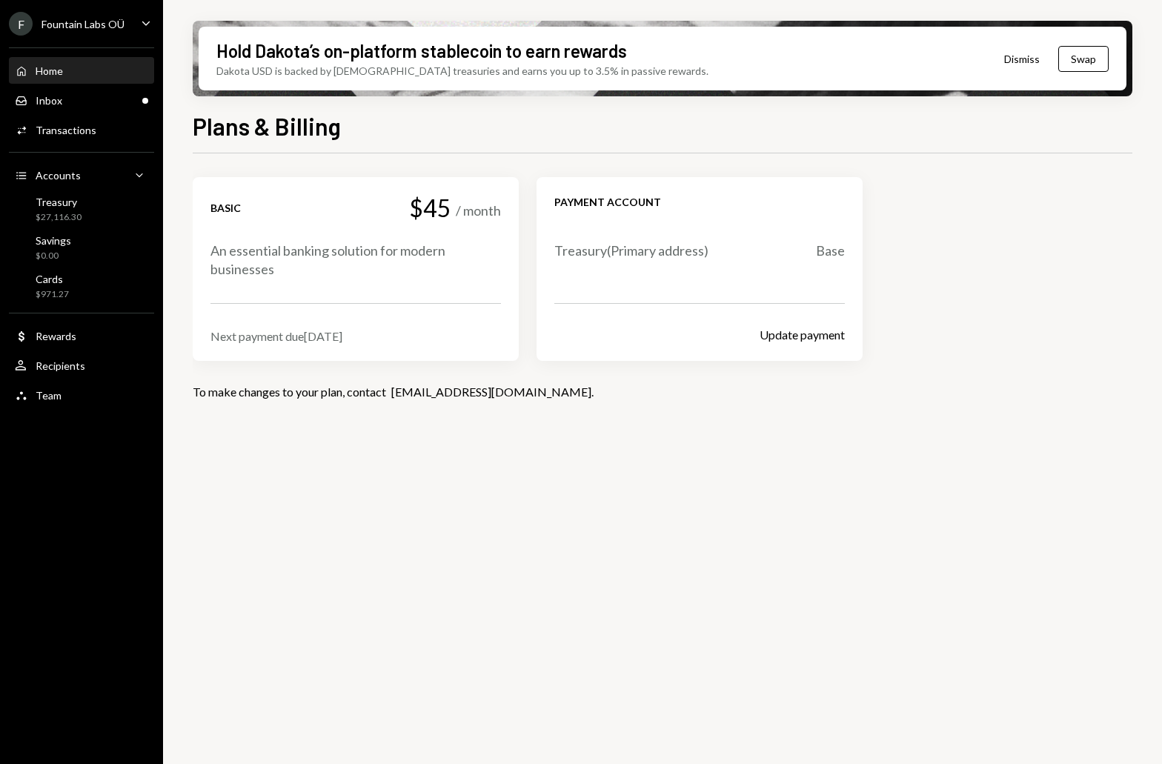
click at [56, 73] on div "Home" at bounding box center [49, 70] width 27 height 13
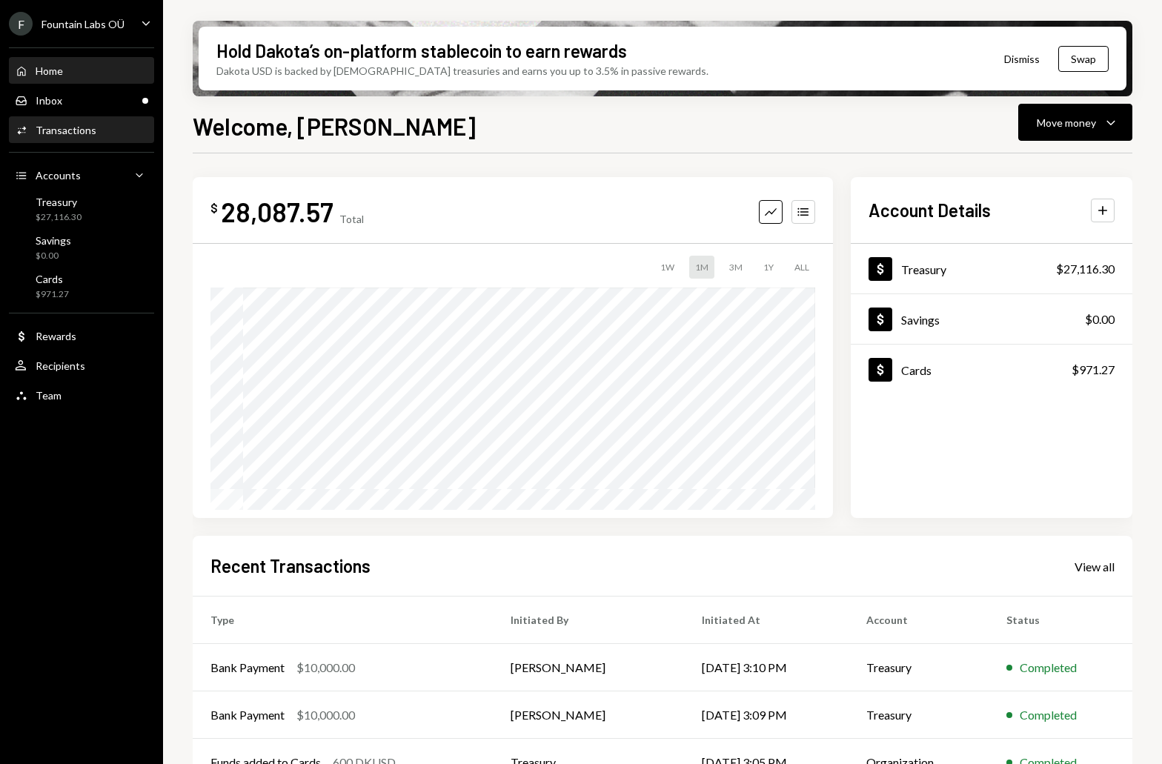
click at [53, 125] on div "Transactions" at bounding box center [66, 130] width 61 height 13
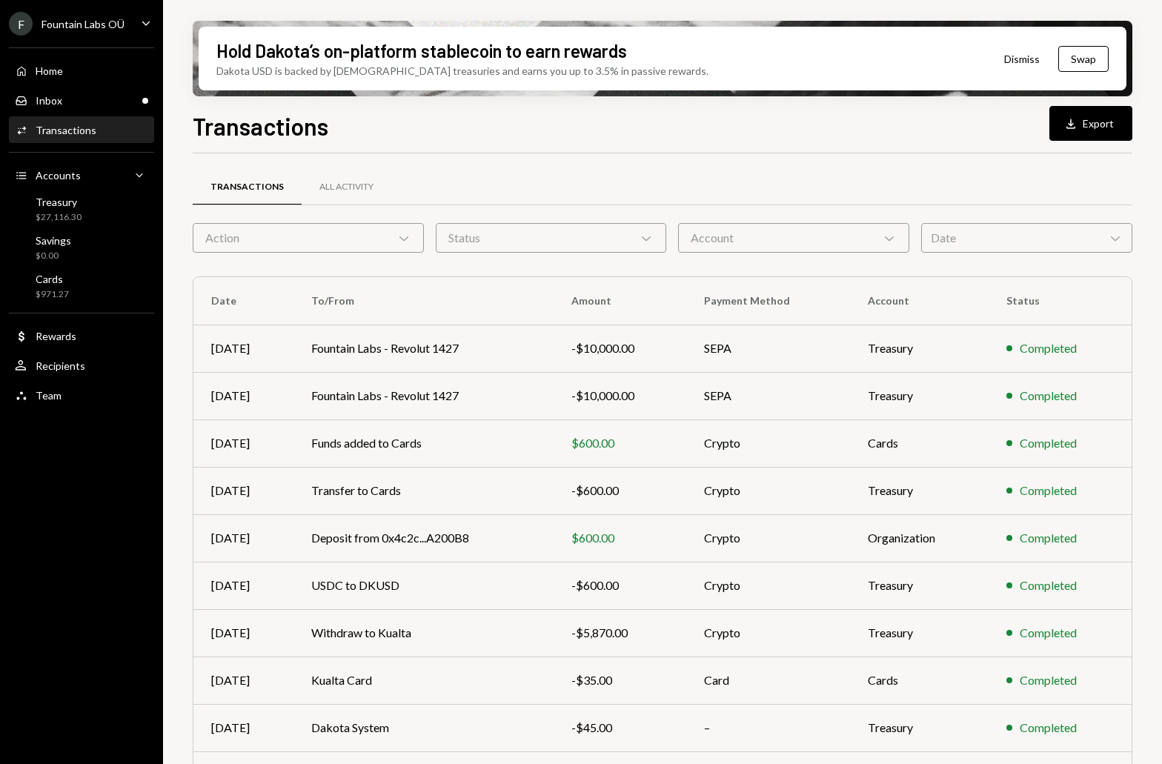
click at [154, 23] on div "F Fountain Labs OÜ Caret Down" at bounding box center [81, 24] width 163 height 24
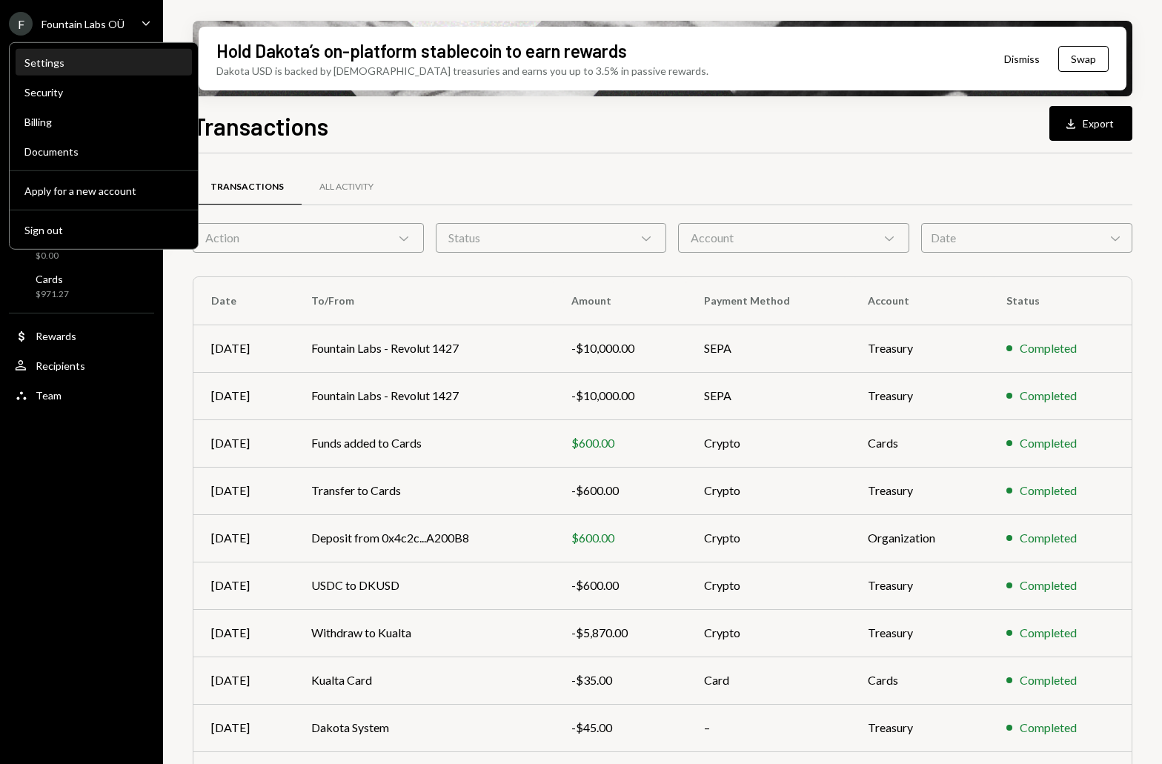
click at [51, 65] on div "Settings" at bounding box center [103, 62] width 159 height 13
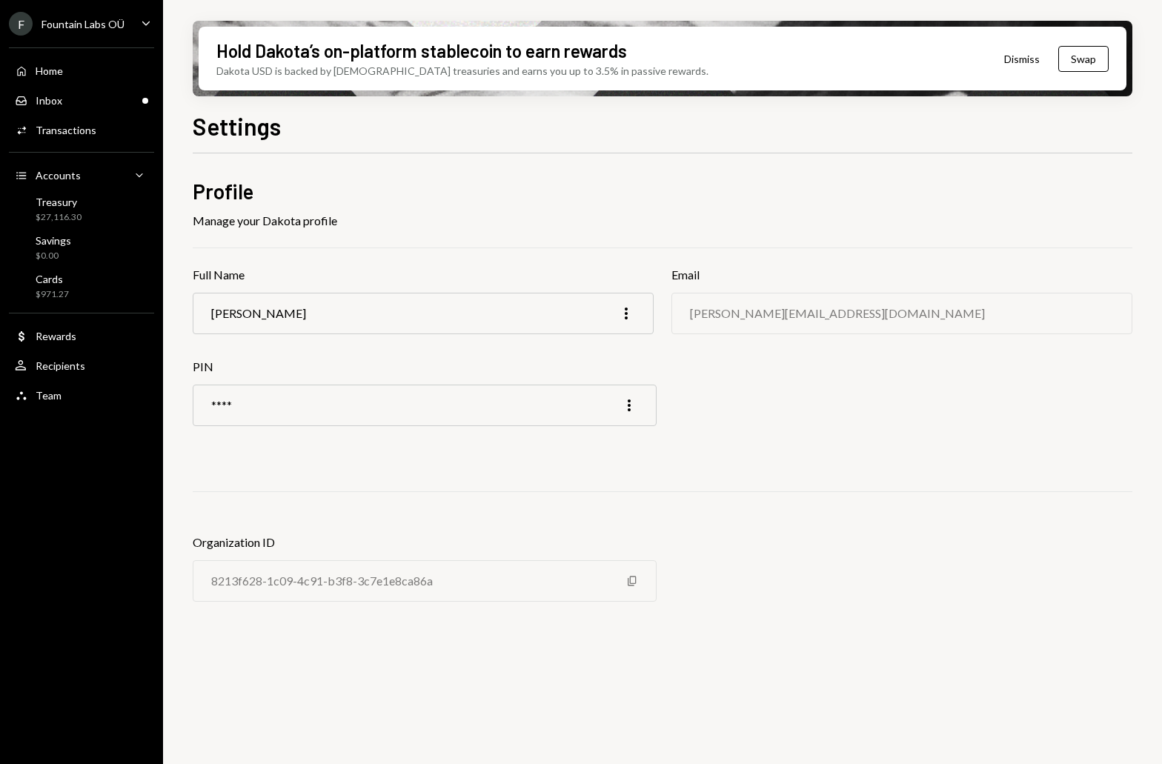
click at [148, 23] on icon "Caret Down" at bounding box center [146, 23] width 16 height 16
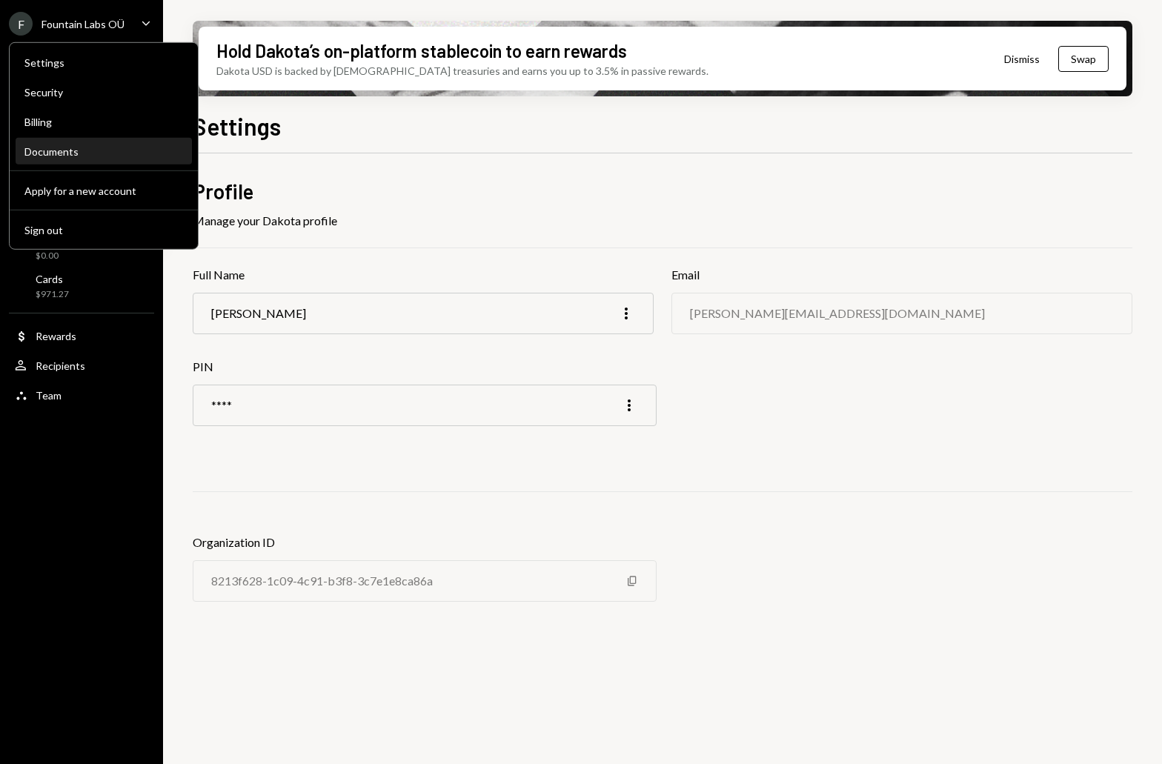
click at [62, 153] on div "Documents" at bounding box center [103, 151] width 159 height 13
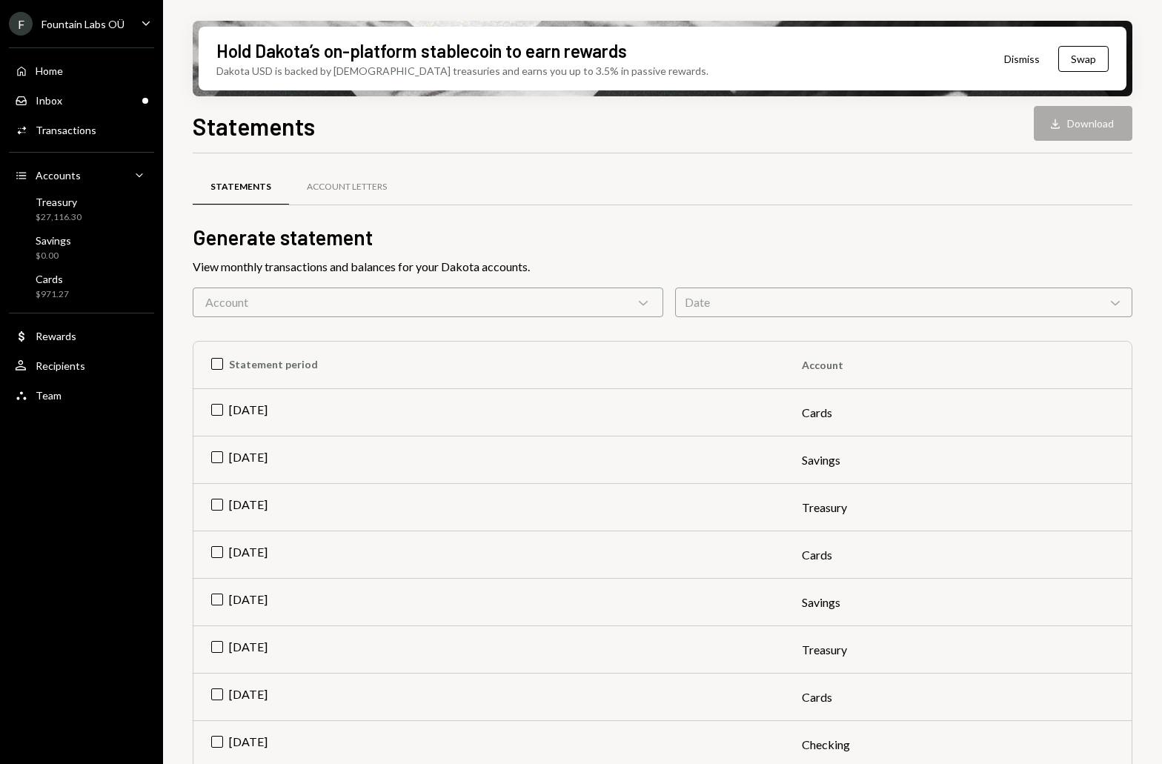
click at [311, 302] on div "Account Chevron Down" at bounding box center [428, 303] width 471 height 30
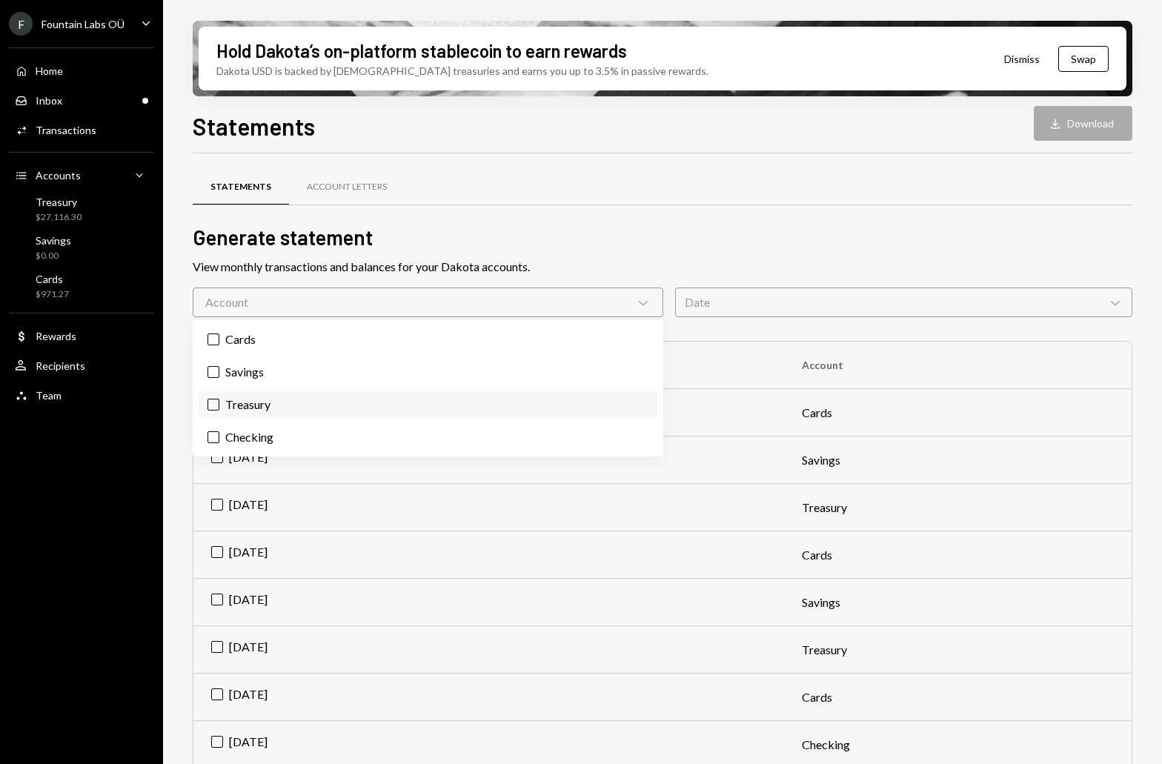
click at [212, 403] on button "Treasury" at bounding box center [214, 405] width 12 height 12
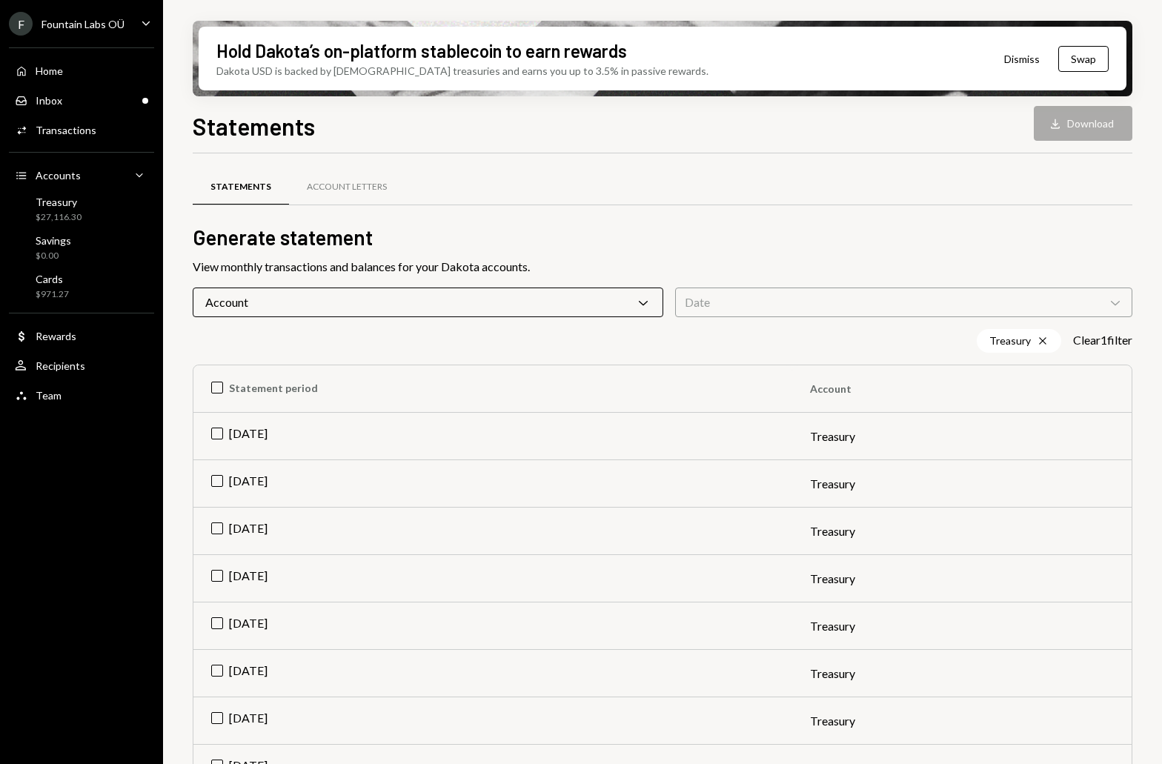
click at [721, 252] on div "Statements Account Letters Generate statement View monthly transactions and bal…" at bounding box center [663, 523] width 940 height 693
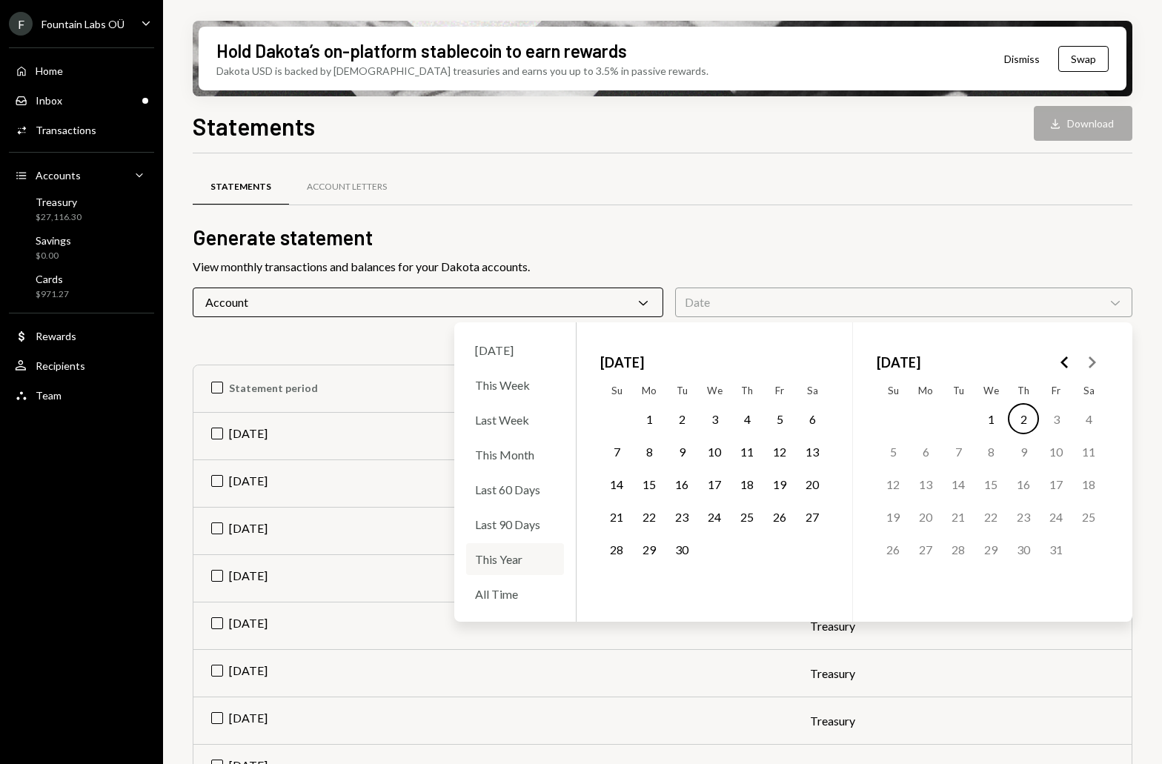
click at [515, 556] on div "This Year" at bounding box center [515, 559] width 98 height 32
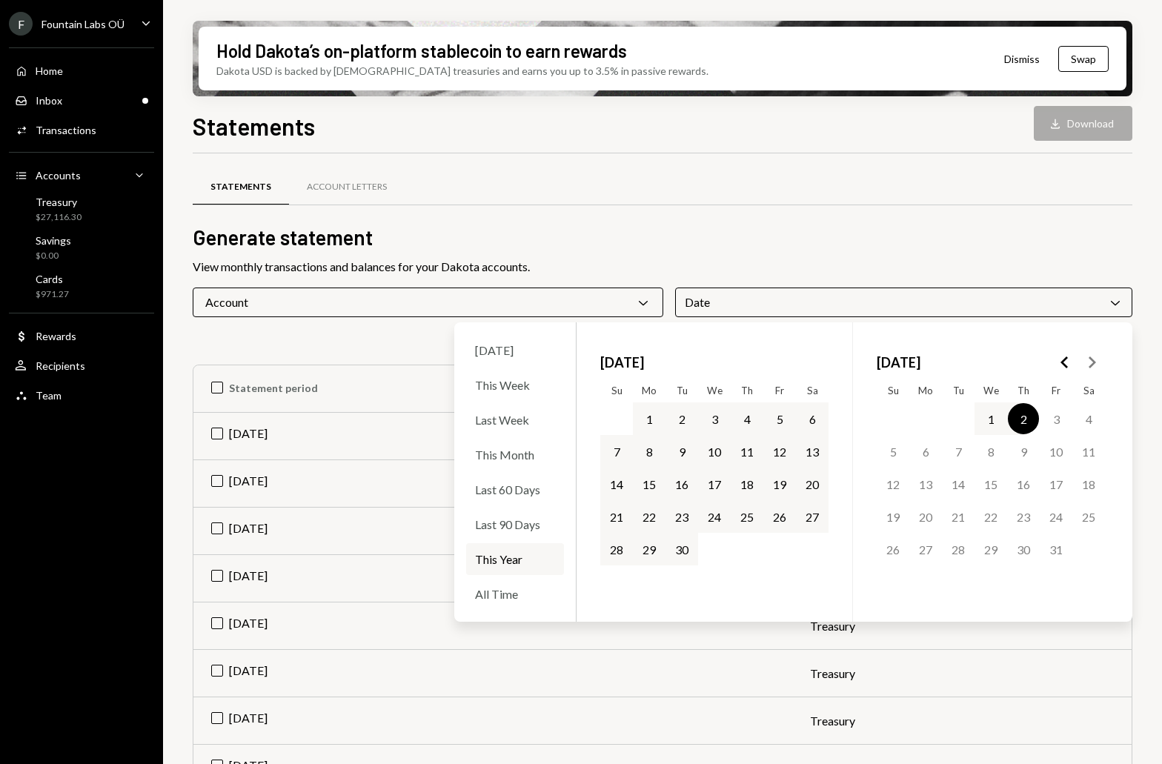
click at [685, 552] on button "30" at bounding box center [681, 549] width 31 height 31
click at [1061, 363] on polygon "Go to the Previous Month" at bounding box center [1064, 363] width 7 height 12
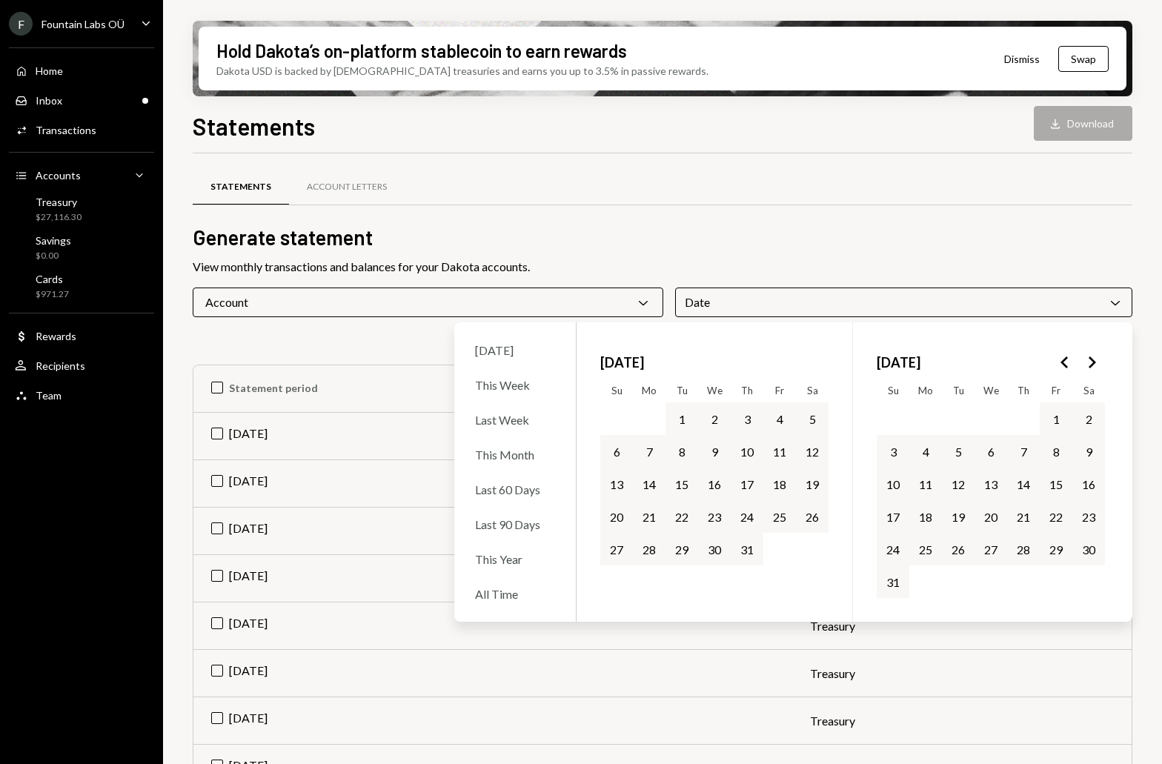
click at [1061, 363] on polygon "Go to the Previous Month" at bounding box center [1064, 363] width 7 height 12
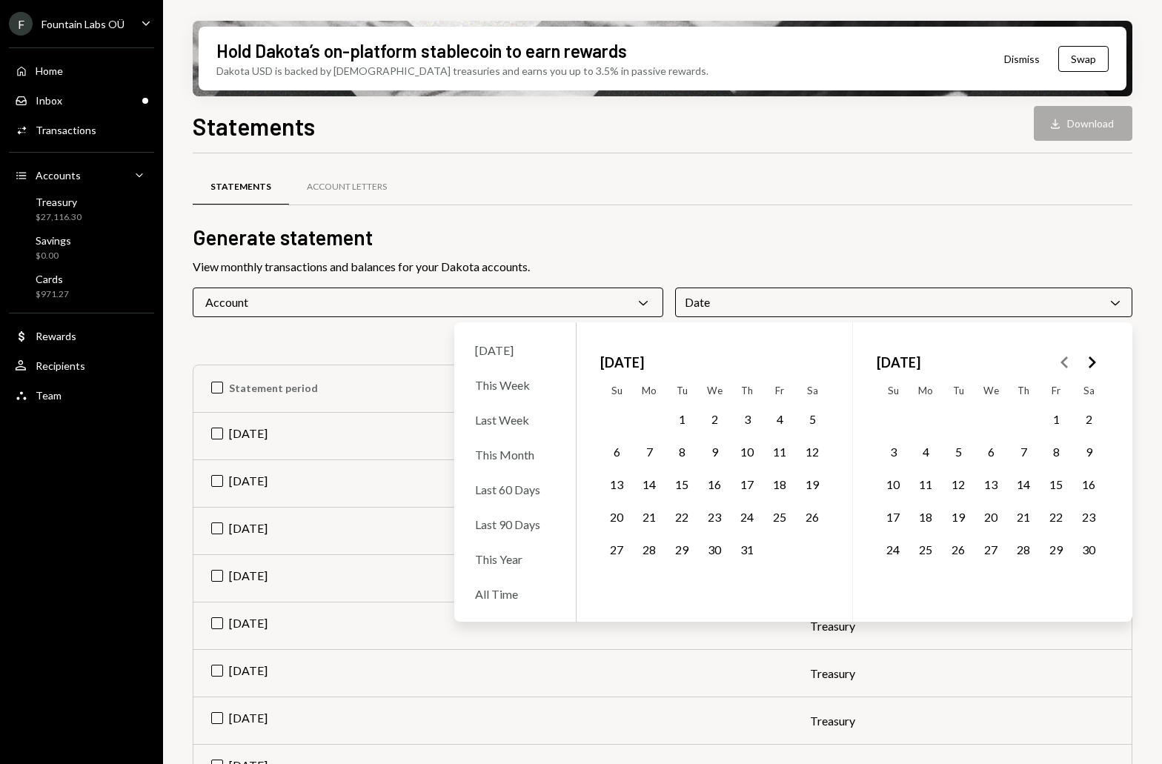
click at [1061, 363] on polygon "Go to the Previous Month" at bounding box center [1064, 363] width 7 height 12
click at [1091, 362] on icon "Go to the Next Month" at bounding box center [1092, 363] width 18 height 18
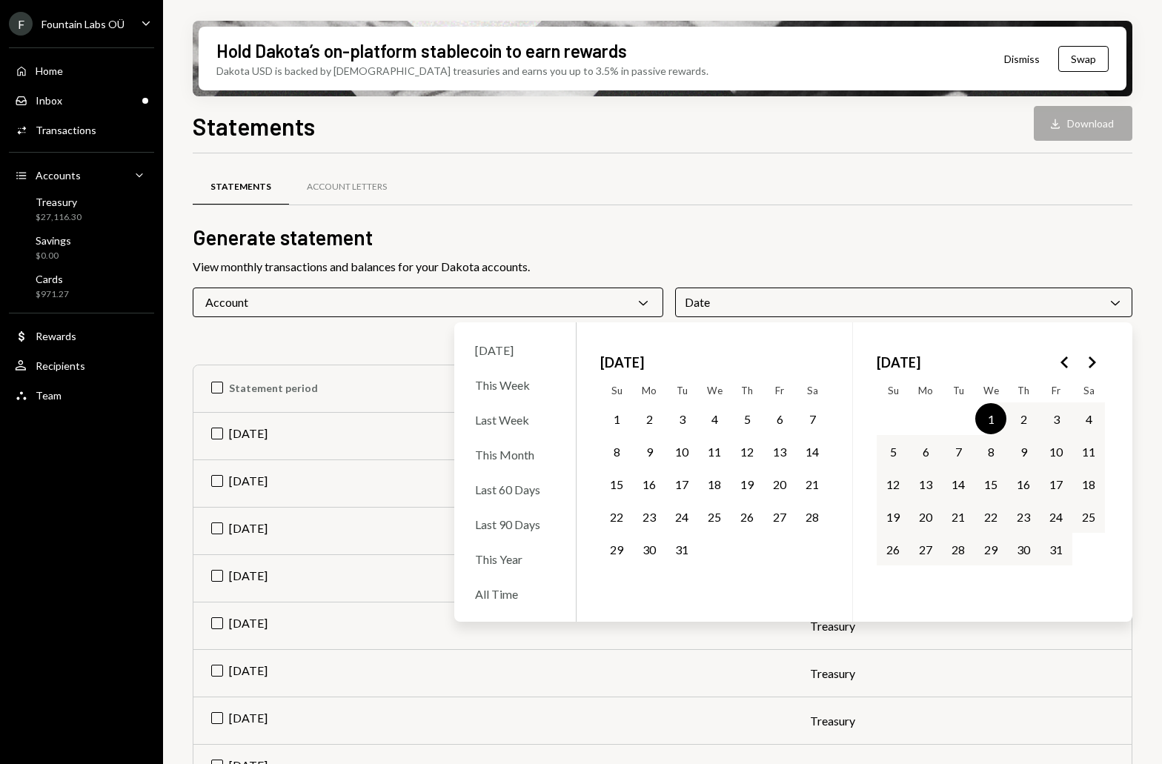
click at [1092, 362] on icon "Go to the Next Month" at bounding box center [1092, 363] width 18 height 18
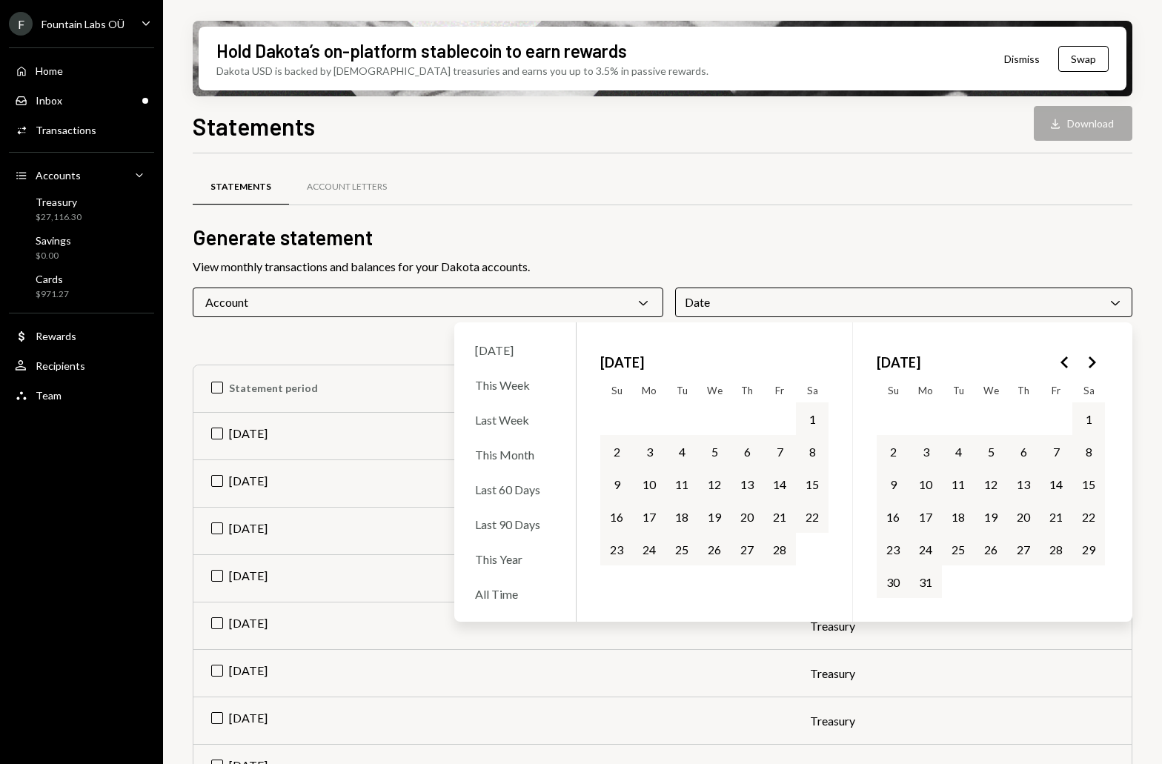
click at [1093, 362] on icon "Go to the Next Month" at bounding box center [1092, 363] width 18 height 18
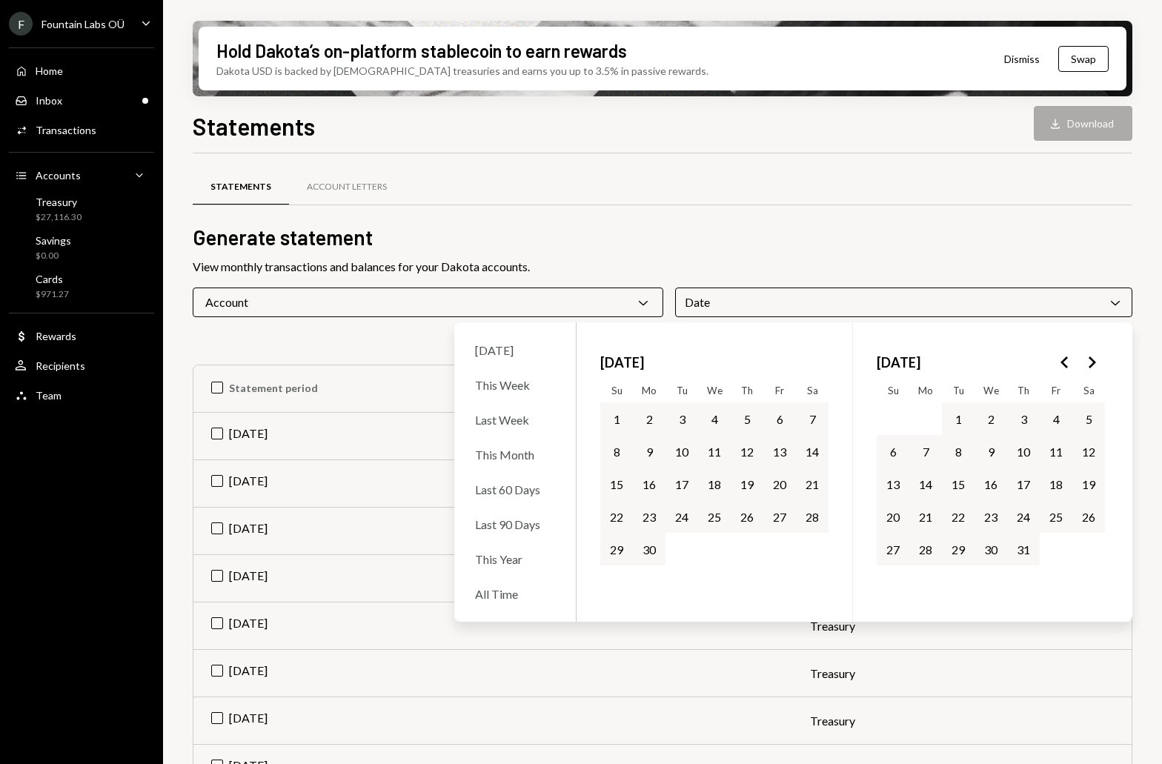
click at [1093, 362] on icon "Go to the Next Month" at bounding box center [1092, 363] width 18 height 18
click at [1093, 364] on icon "Go to the Next Month" at bounding box center [1092, 363] width 18 height 18
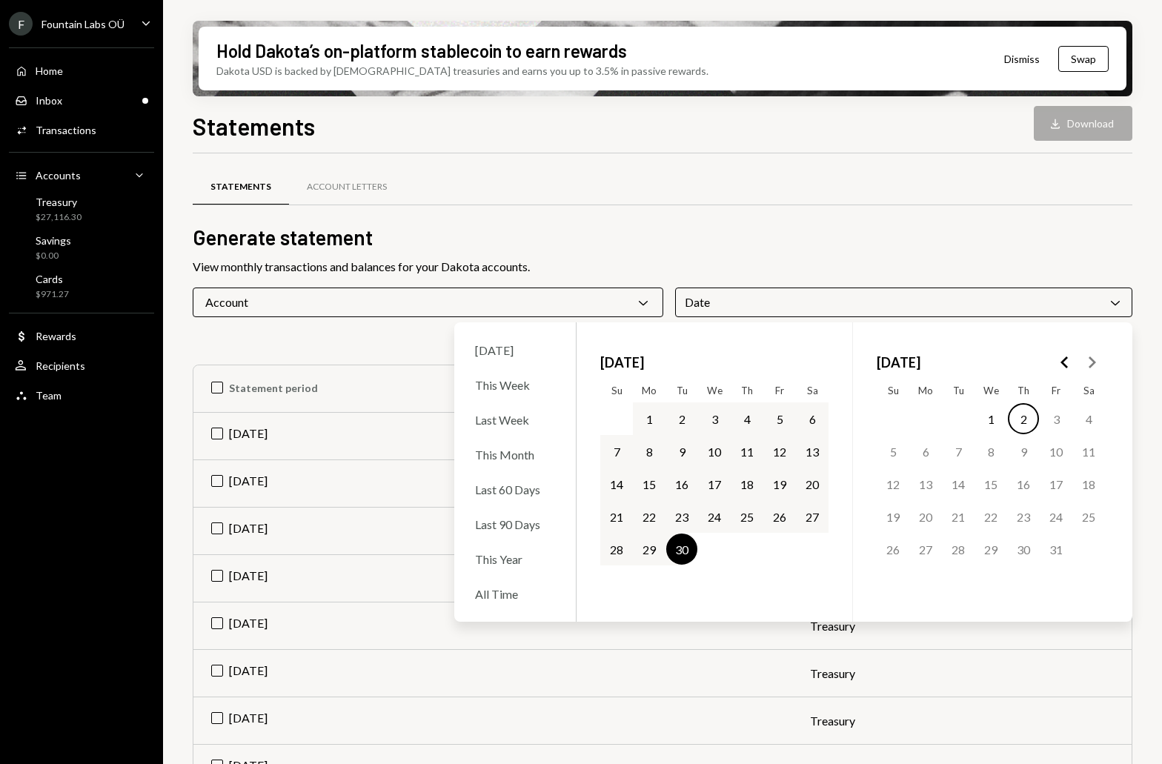
click at [1093, 364] on polygon "Go to the Next Month" at bounding box center [1092, 363] width 7 height 12
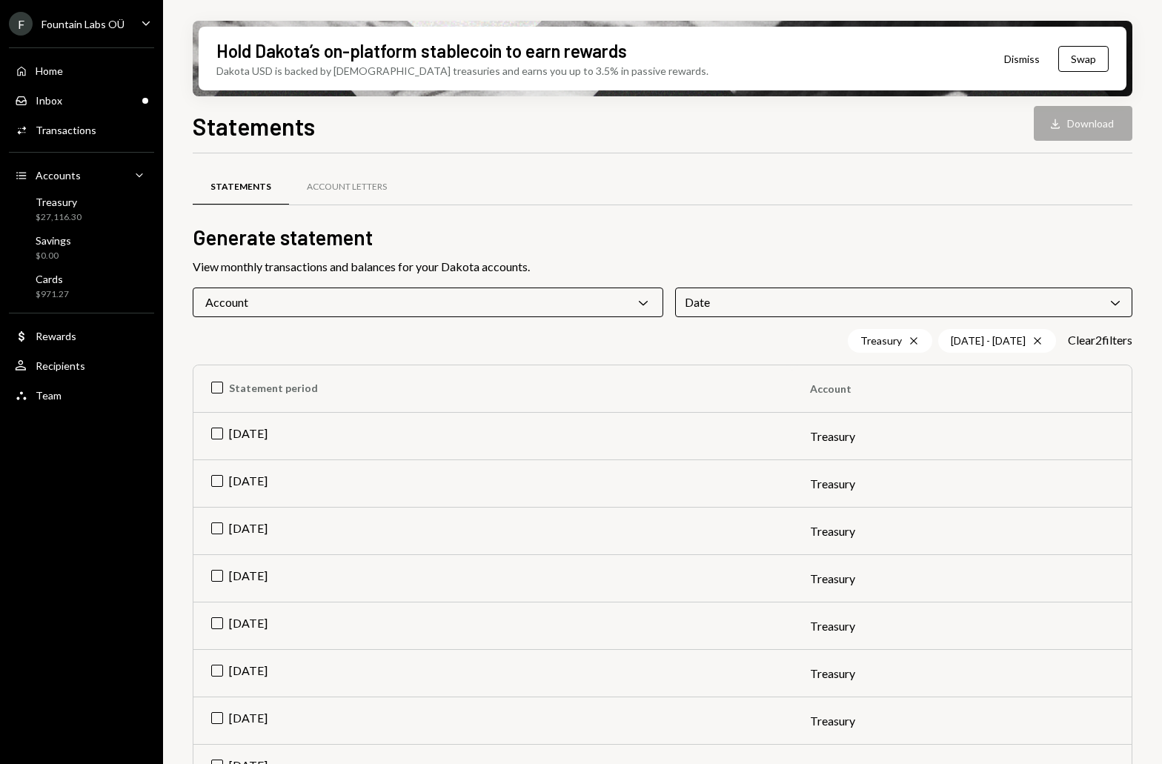
click at [1015, 246] on h2 "Generate statement" at bounding box center [663, 237] width 940 height 29
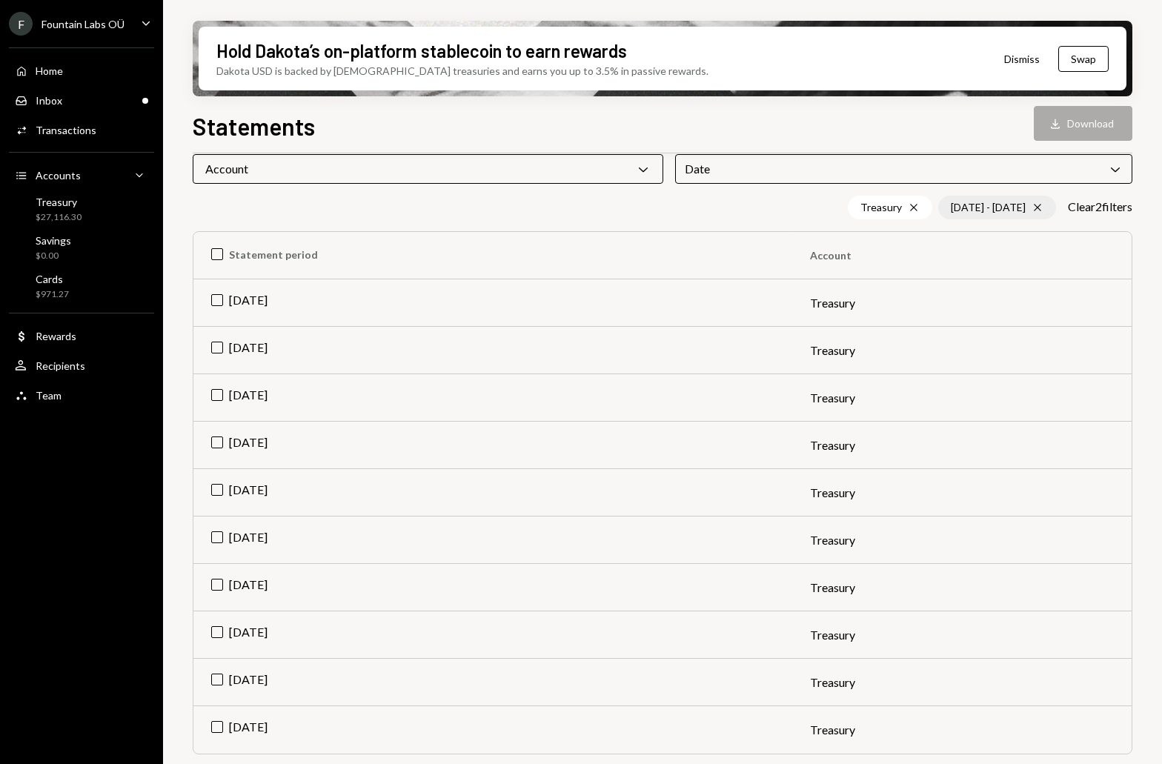
scroll to position [135, 0]
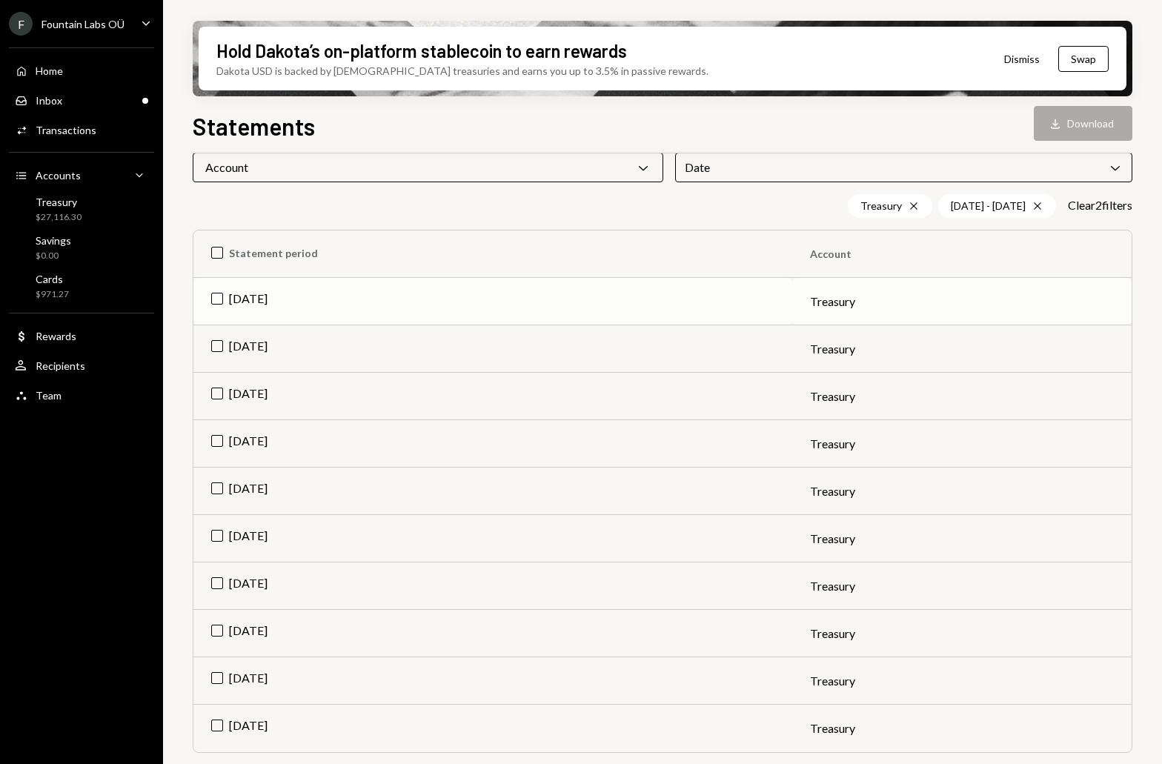
click at [216, 299] on td "[DATE]" at bounding box center [492, 301] width 599 height 47
click at [1076, 121] on button "Download Download" at bounding box center [1083, 123] width 99 height 35
click at [216, 297] on td "Check [DATE]" at bounding box center [492, 301] width 599 height 47
click at [212, 729] on td "[DATE]" at bounding box center [492, 728] width 599 height 47
click at [1091, 120] on button "Download Download" at bounding box center [1083, 123] width 99 height 35
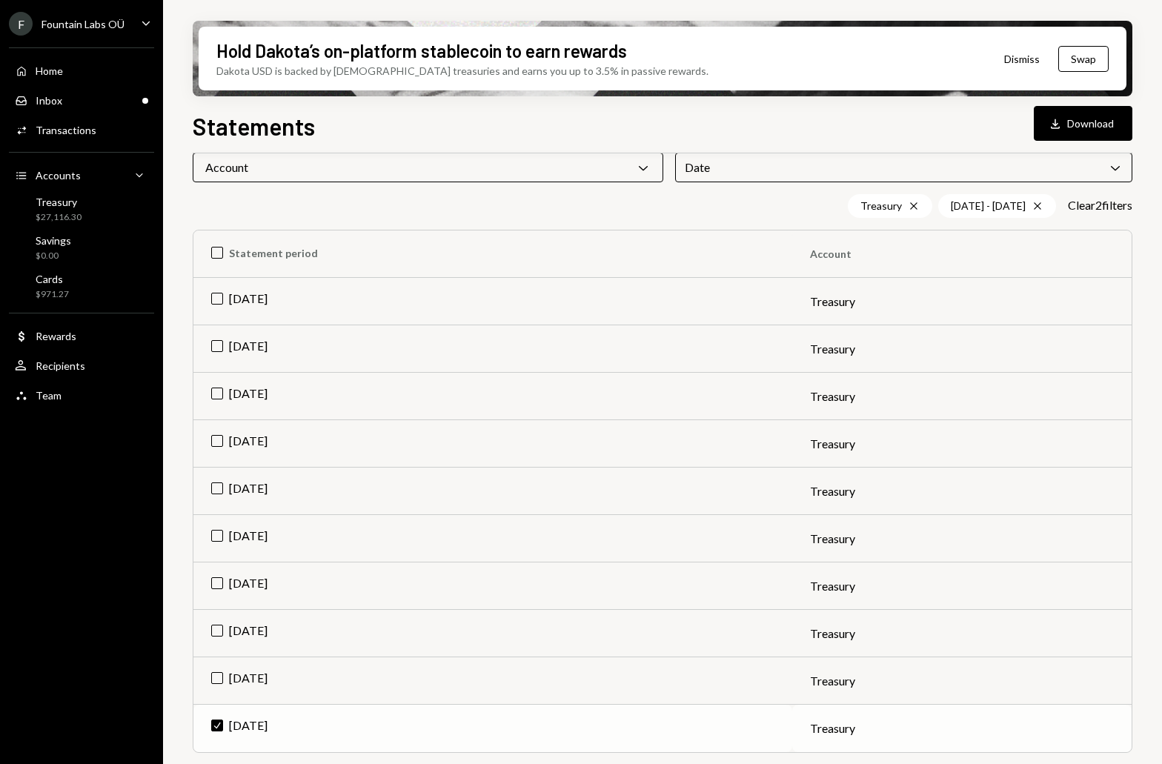
click at [219, 729] on td "Check [DATE]" at bounding box center [492, 728] width 599 height 47
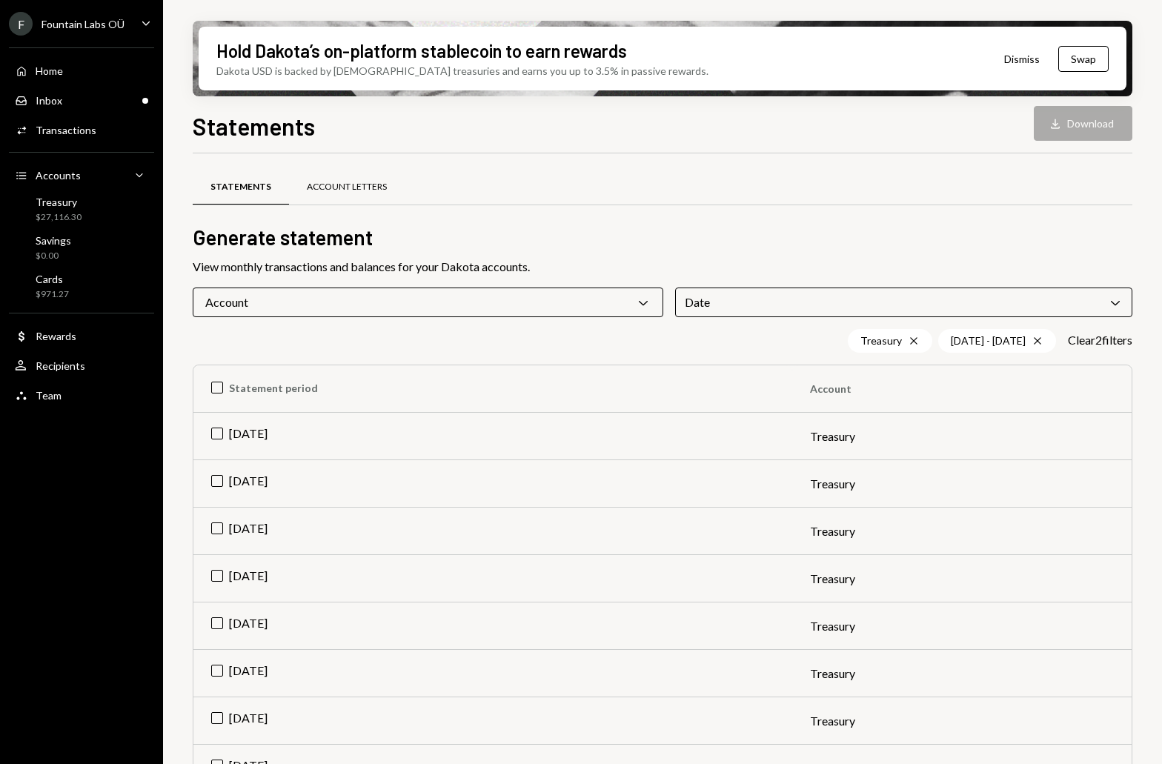
click at [341, 190] on div "Account Letters" at bounding box center [347, 187] width 80 height 13
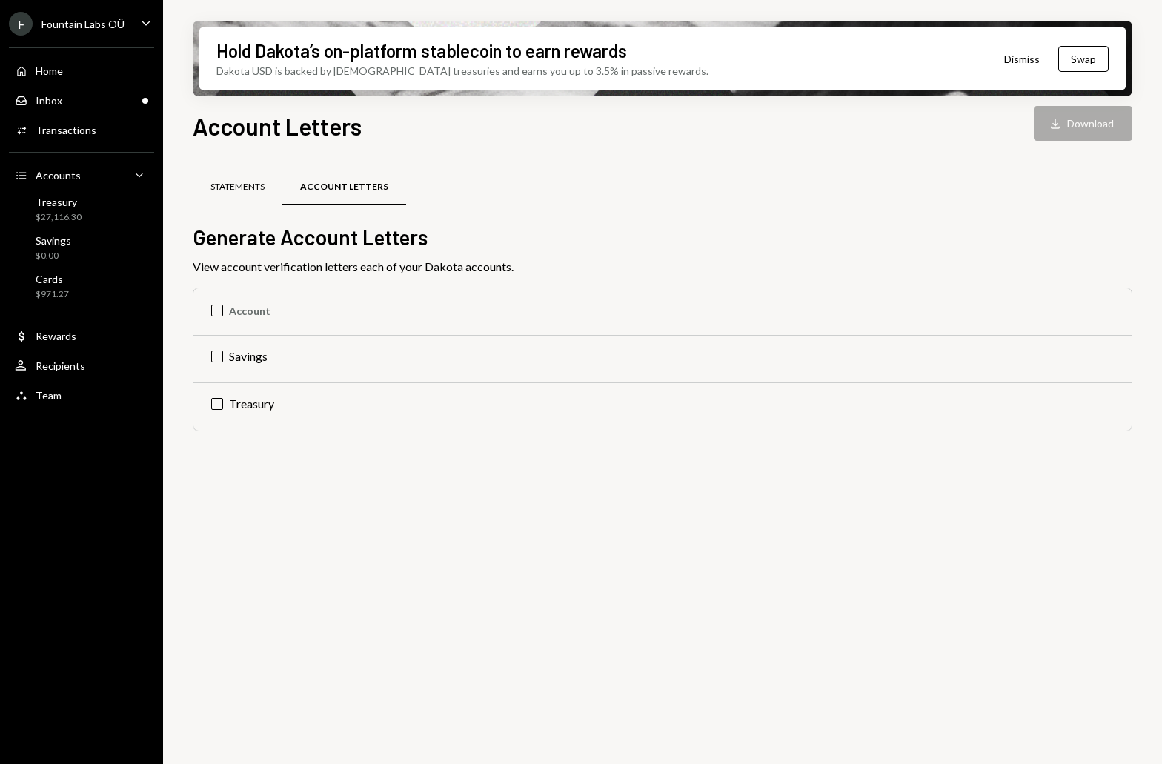
click at [228, 186] on div "Statements" at bounding box center [238, 187] width 54 height 13
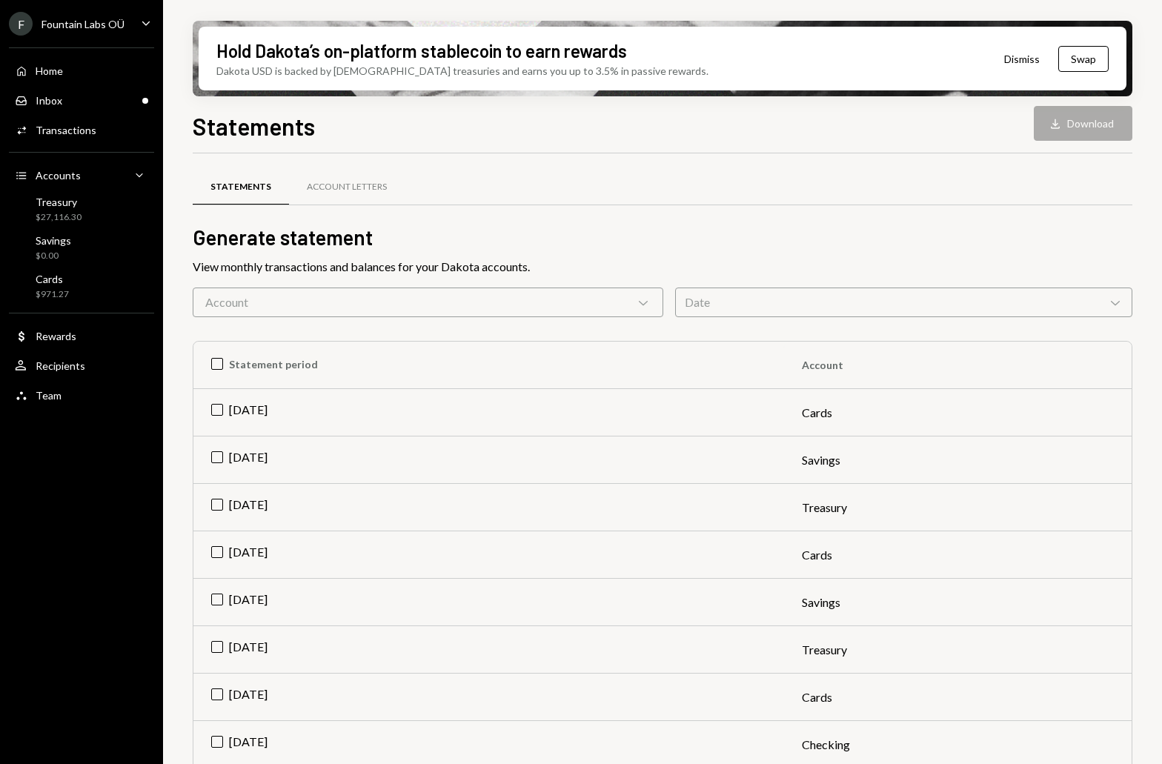
click at [647, 304] on icon "Chevron Down" at bounding box center [643, 302] width 15 height 15
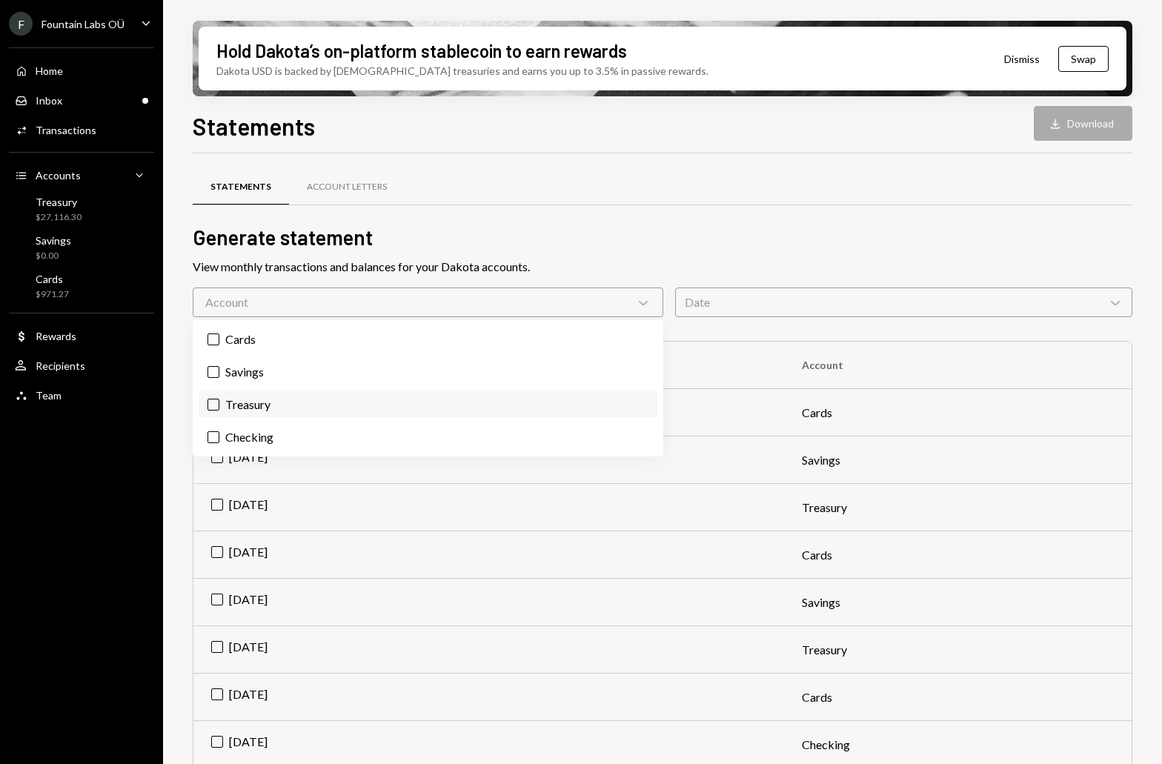
click at [213, 413] on label "Treasury" at bounding box center [428, 404] width 459 height 27
click at [213, 411] on button "Treasury" at bounding box center [214, 405] width 12 height 12
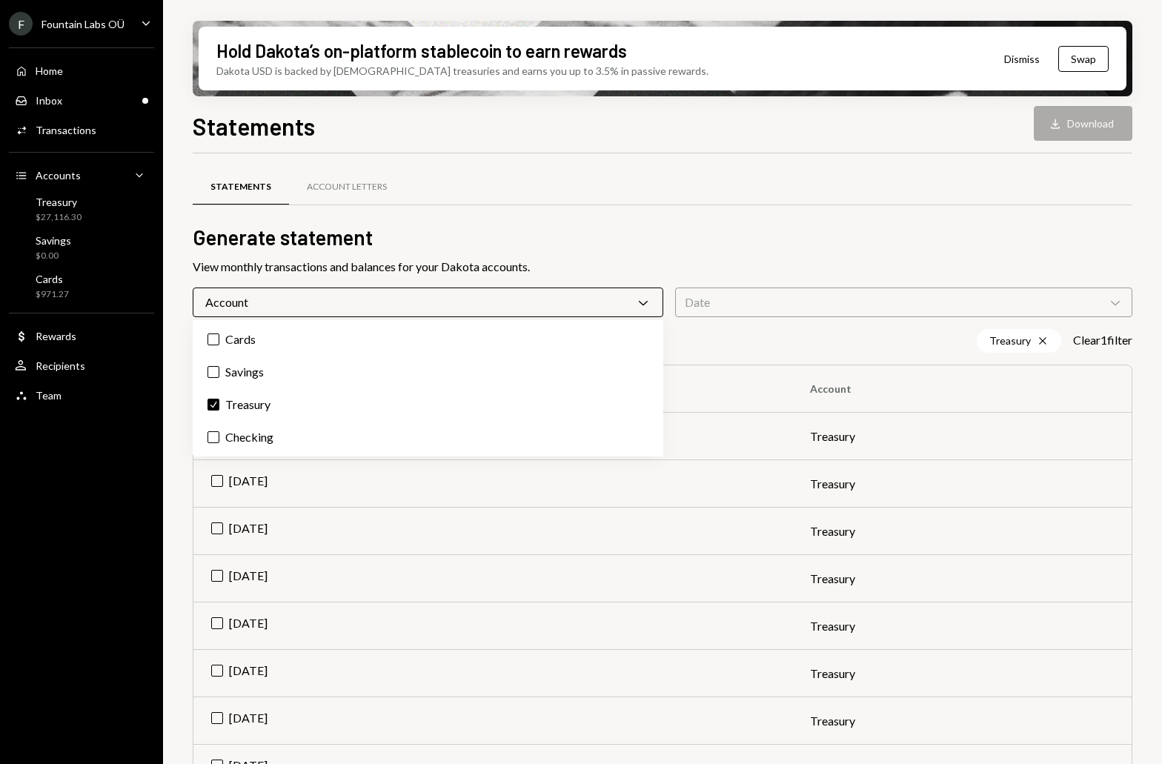
click at [494, 237] on h2 "Generate statement" at bounding box center [663, 237] width 940 height 29
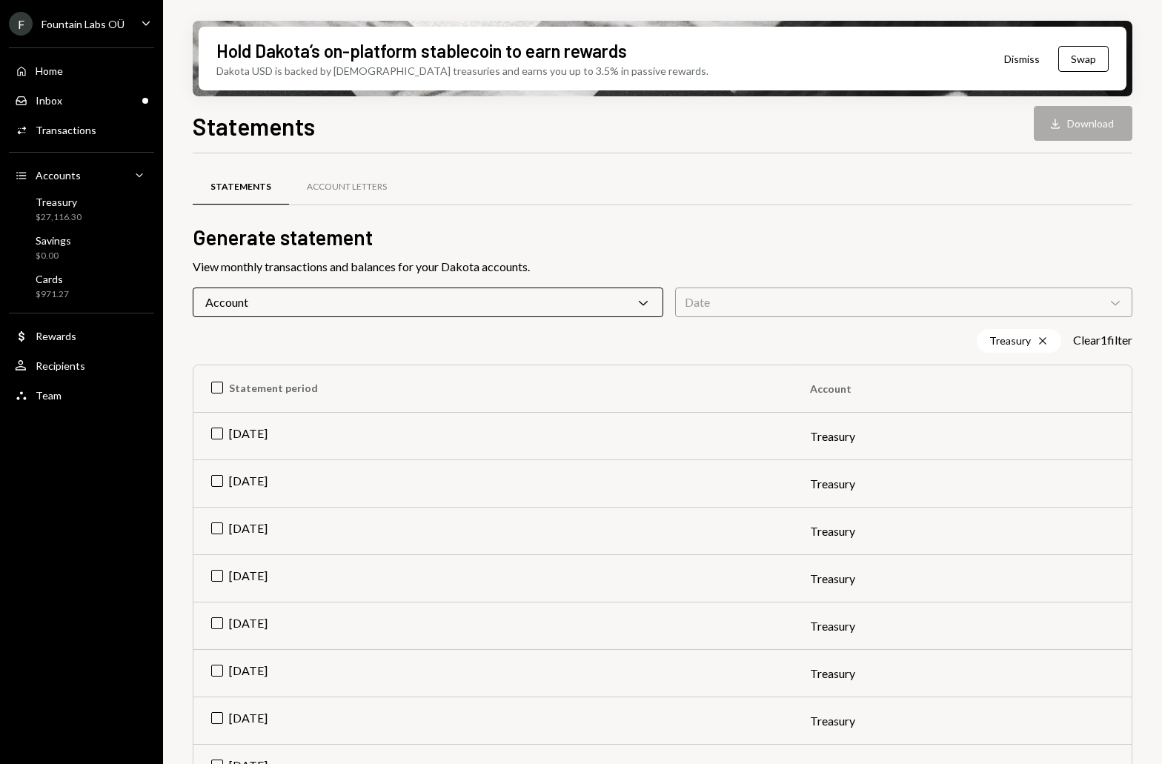
click at [730, 296] on div "Date Chevron Down" at bounding box center [903, 303] width 457 height 30
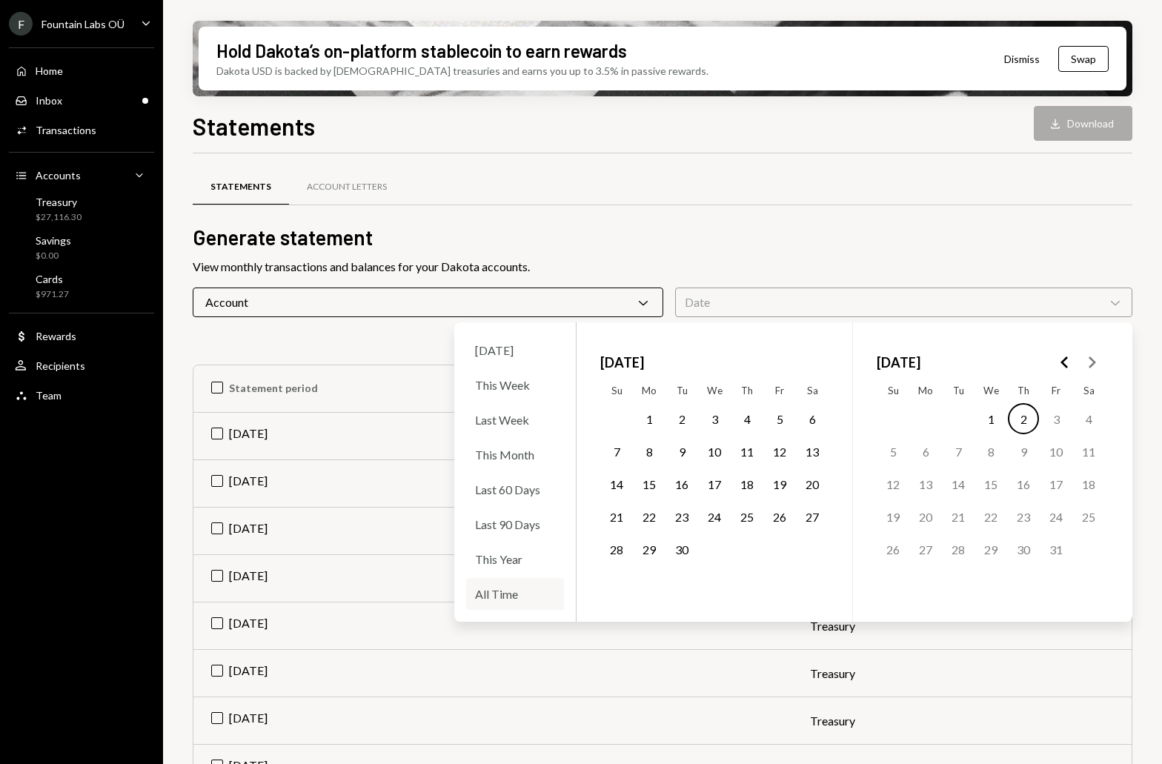
click at [499, 601] on div "All Time" at bounding box center [515, 594] width 98 height 32
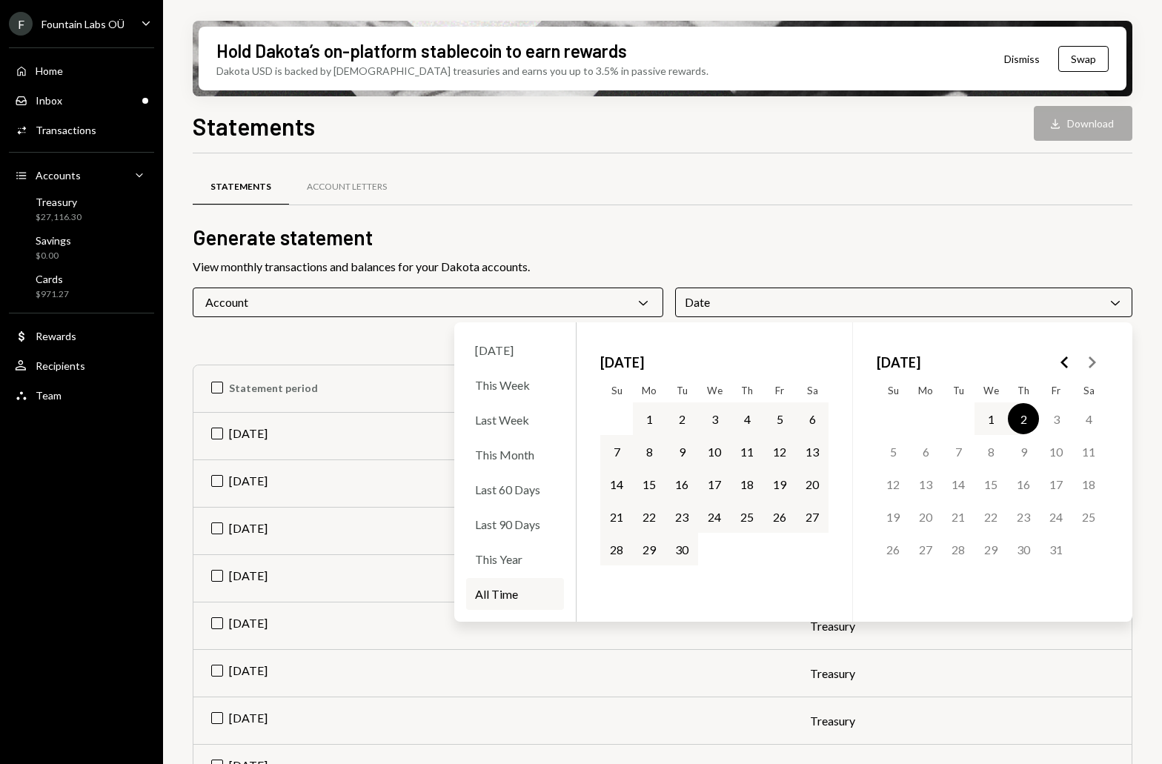
click at [830, 238] on h2 "Generate statement" at bounding box center [663, 237] width 940 height 29
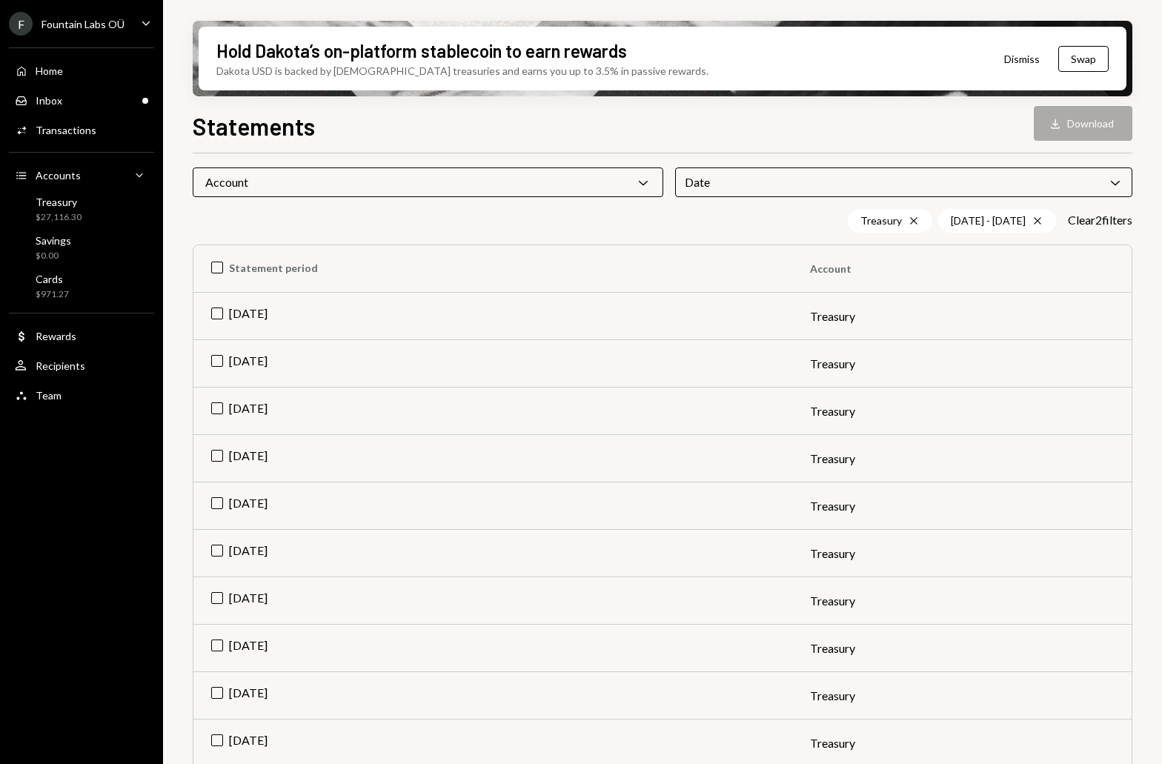
scroll to position [182, 0]
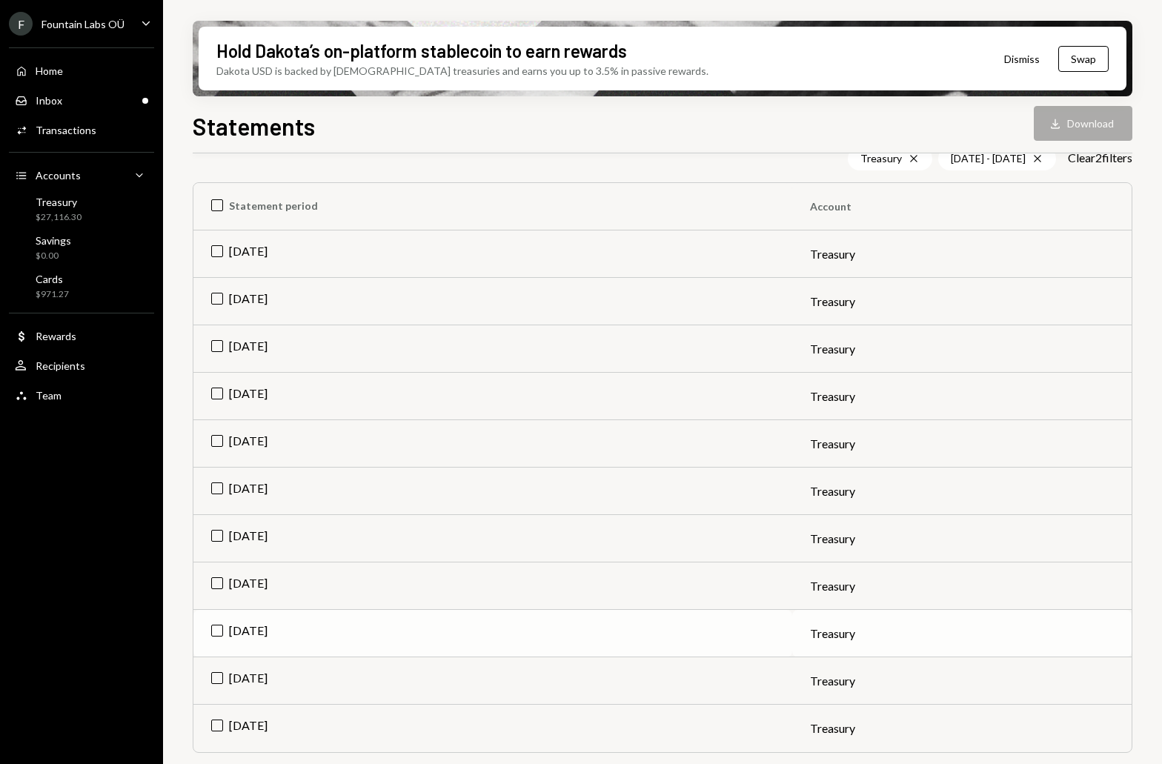
click at [215, 626] on td "[DATE]" at bounding box center [492, 633] width 599 height 47
click at [215, 625] on td "Check [DATE]" at bounding box center [492, 633] width 599 height 47
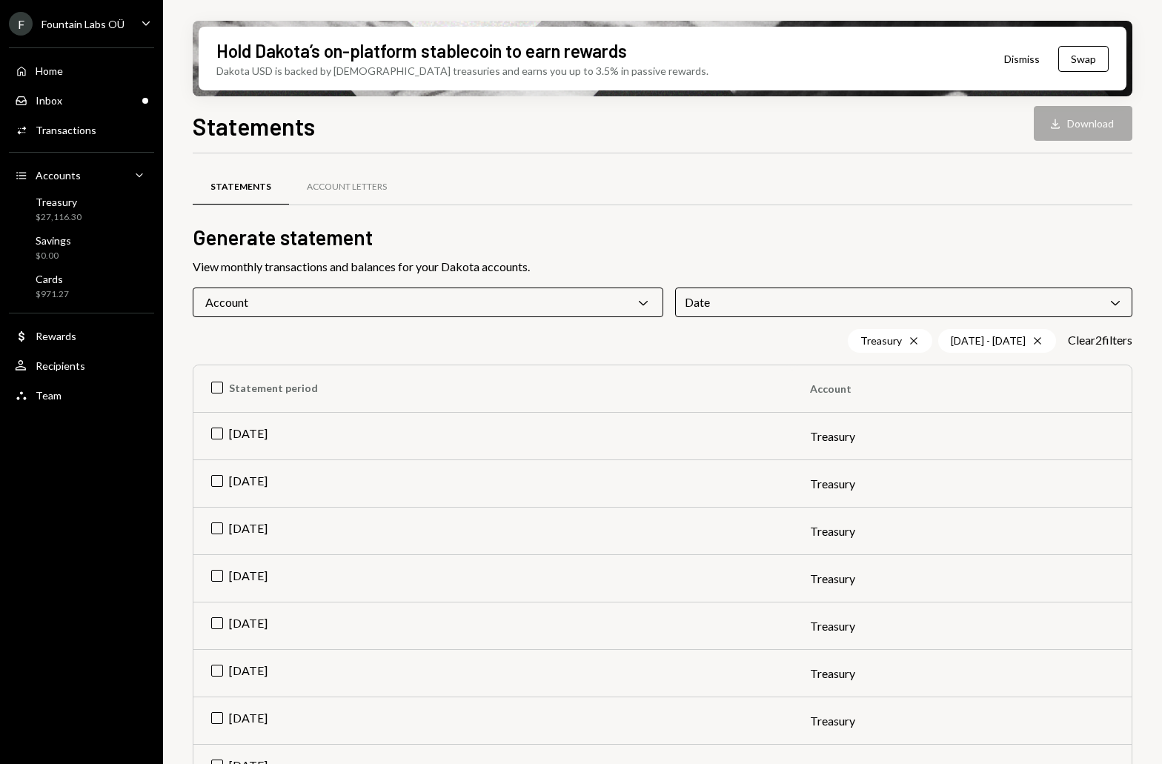
click at [335, 307] on div "Account Chevron Down" at bounding box center [428, 303] width 471 height 30
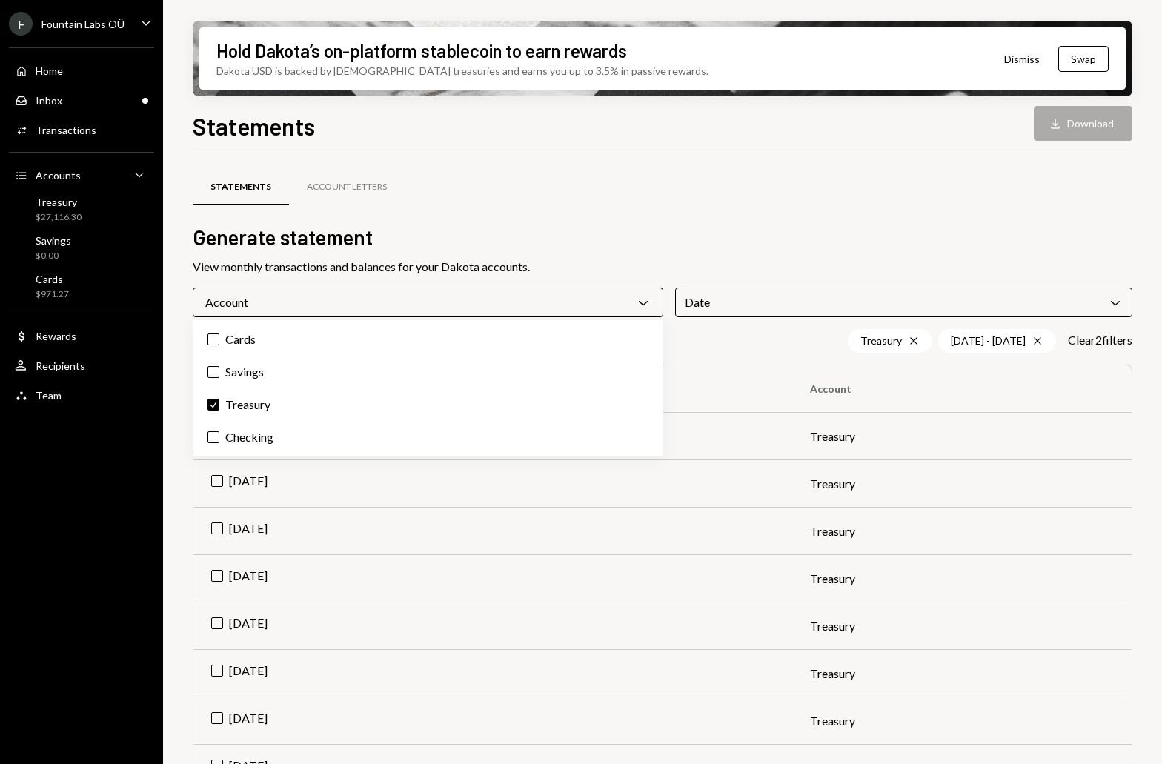
click at [335, 306] on div "Account Chevron Down" at bounding box center [428, 303] width 471 height 30
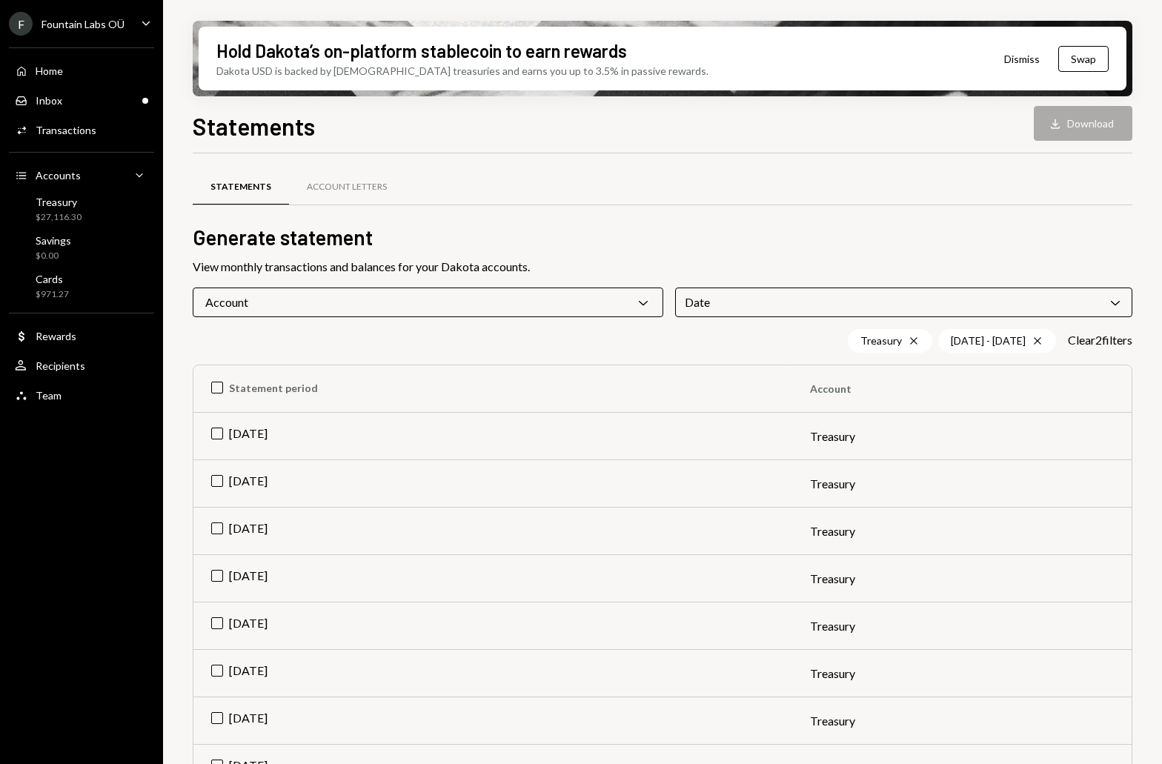
click at [328, 345] on div "Treasury Cross [DATE] - [DATE] Cross Clear 2 filter s" at bounding box center [663, 341] width 940 height 24
click at [212, 386] on th "Statement period" at bounding box center [492, 388] width 599 height 47
click at [1073, 124] on button "Download Download (11)" at bounding box center [1073, 123] width 119 height 35
click at [445, 300] on div "Account Chevron Down" at bounding box center [428, 303] width 471 height 30
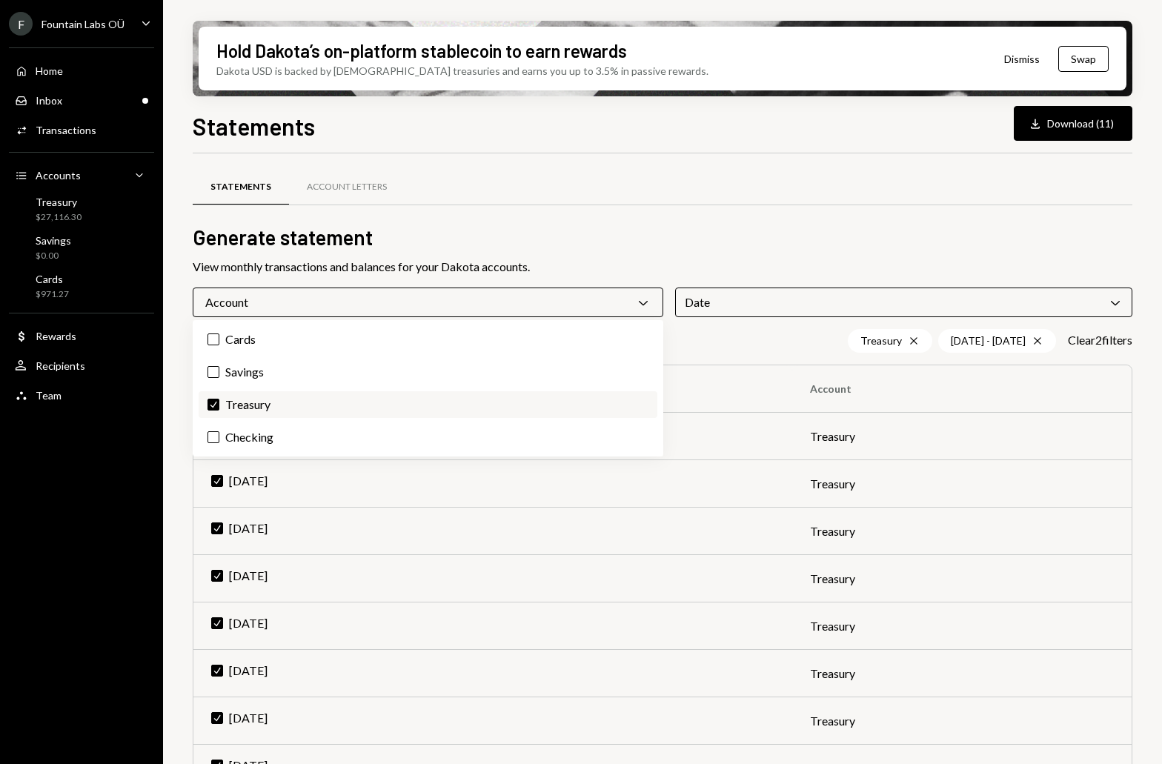
click at [213, 404] on button "Check" at bounding box center [214, 405] width 12 height 12
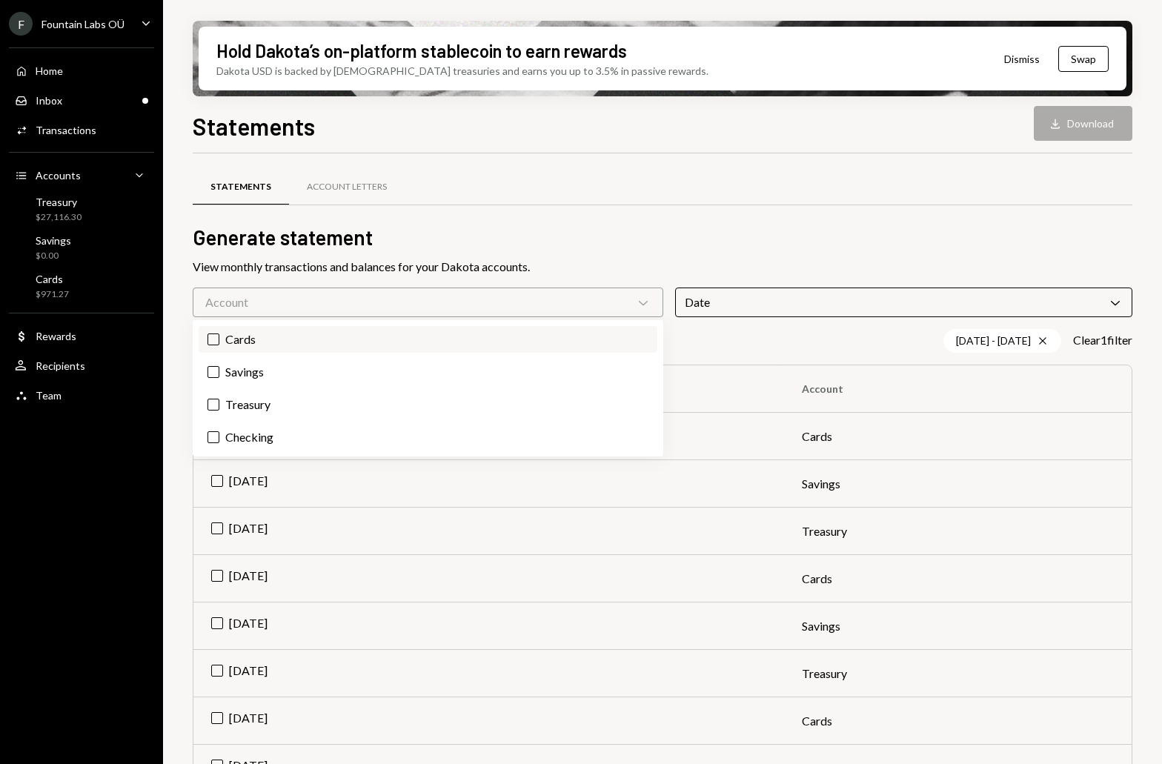
click at [212, 342] on button "Cards" at bounding box center [214, 340] width 12 height 12
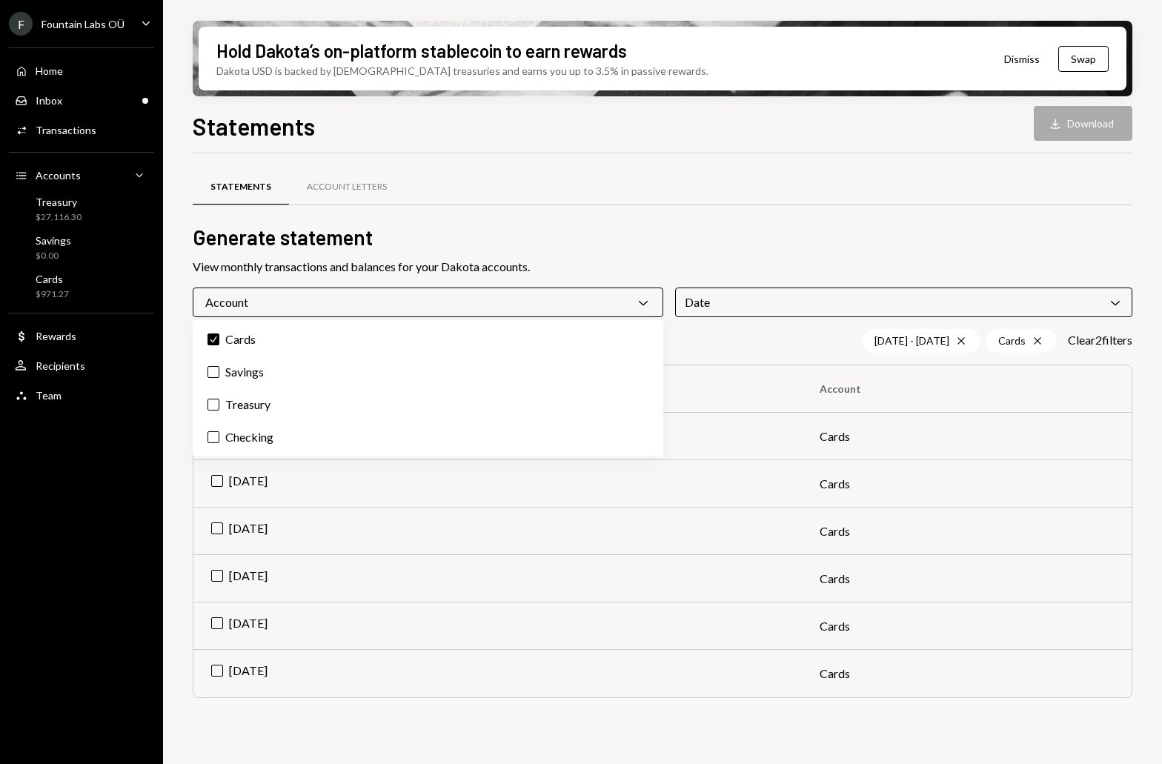
click at [606, 247] on h2 "Generate statement" at bounding box center [663, 237] width 940 height 29
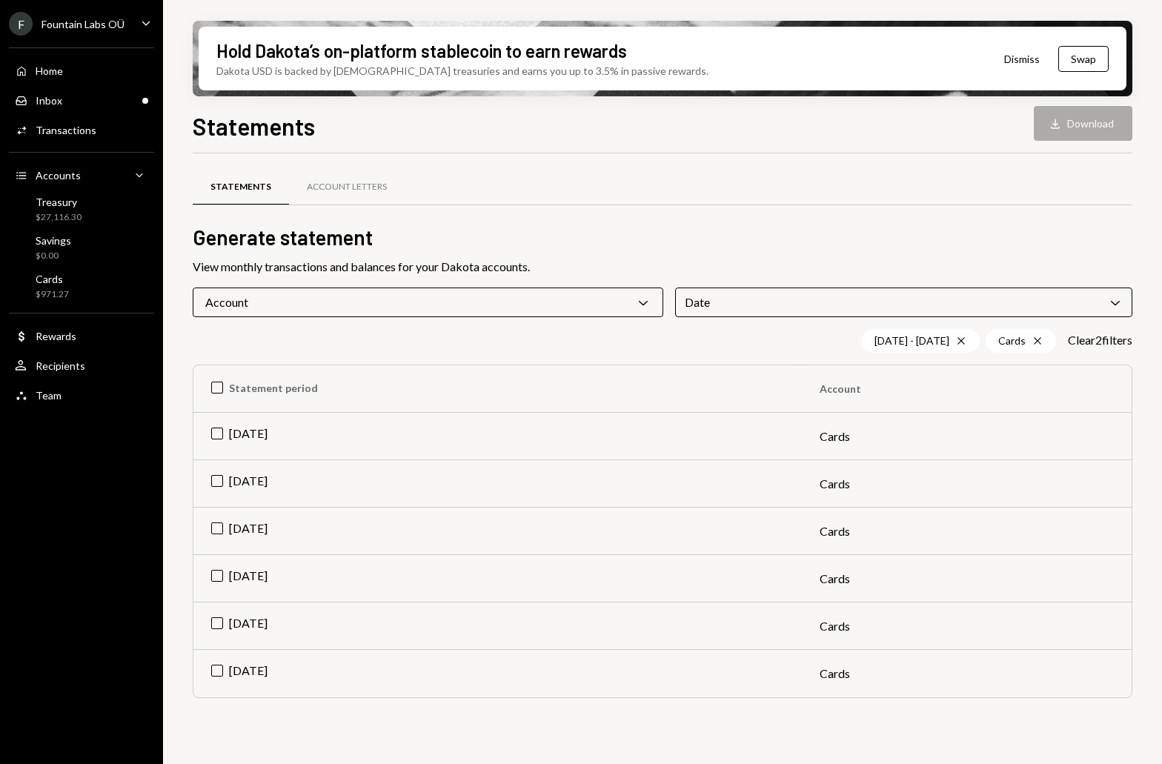
click at [922, 304] on div "Date Chevron Down" at bounding box center [903, 303] width 457 height 30
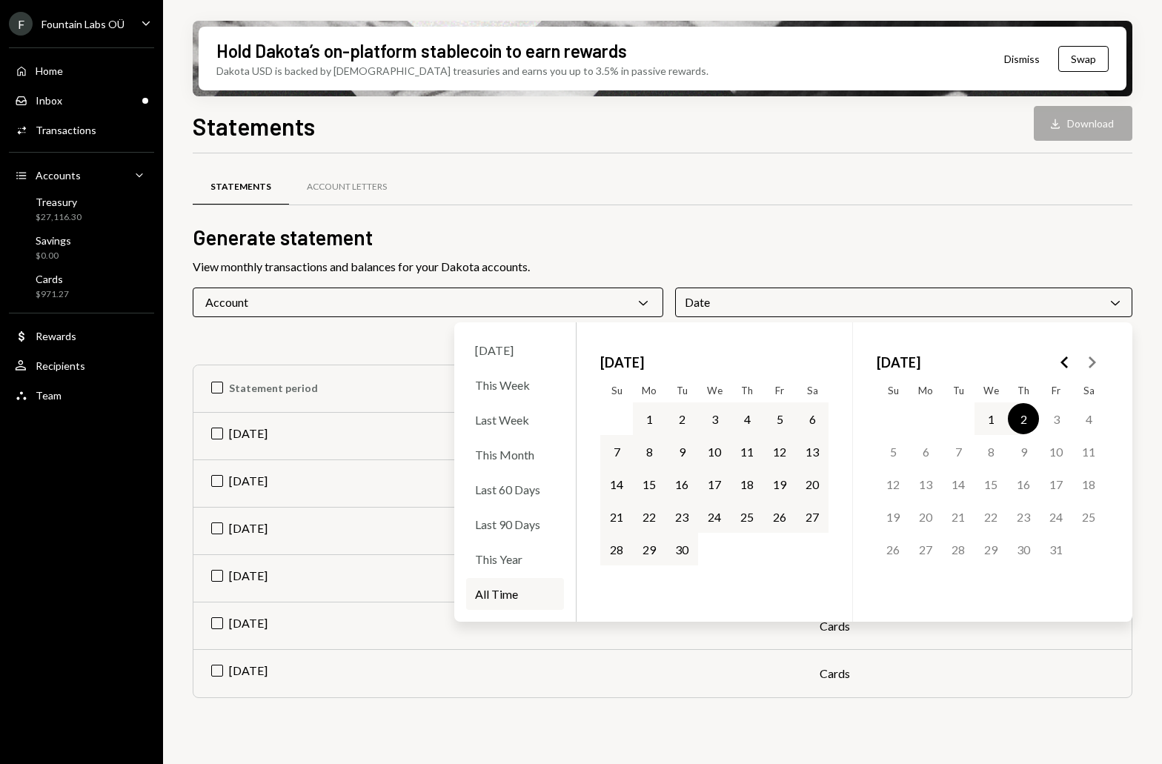
click at [480, 592] on div "All Time" at bounding box center [515, 594] width 98 height 32
click at [842, 251] on div "Statements Account Letters Generate statement View monthly transactions and bal…" at bounding box center [663, 452] width 940 height 551
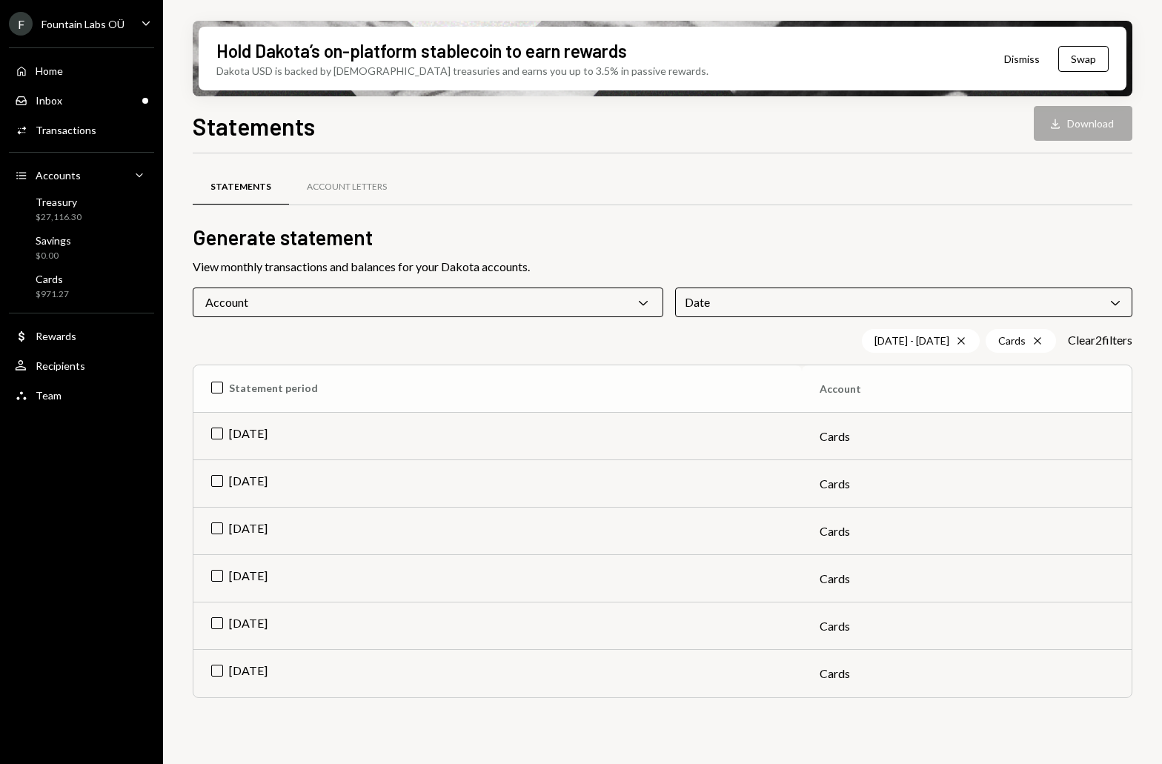
click at [213, 388] on th "Statement period" at bounding box center [497, 388] width 609 height 47
click at [1047, 122] on icon "Download" at bounding box center [1041, 123] width 15 height 15
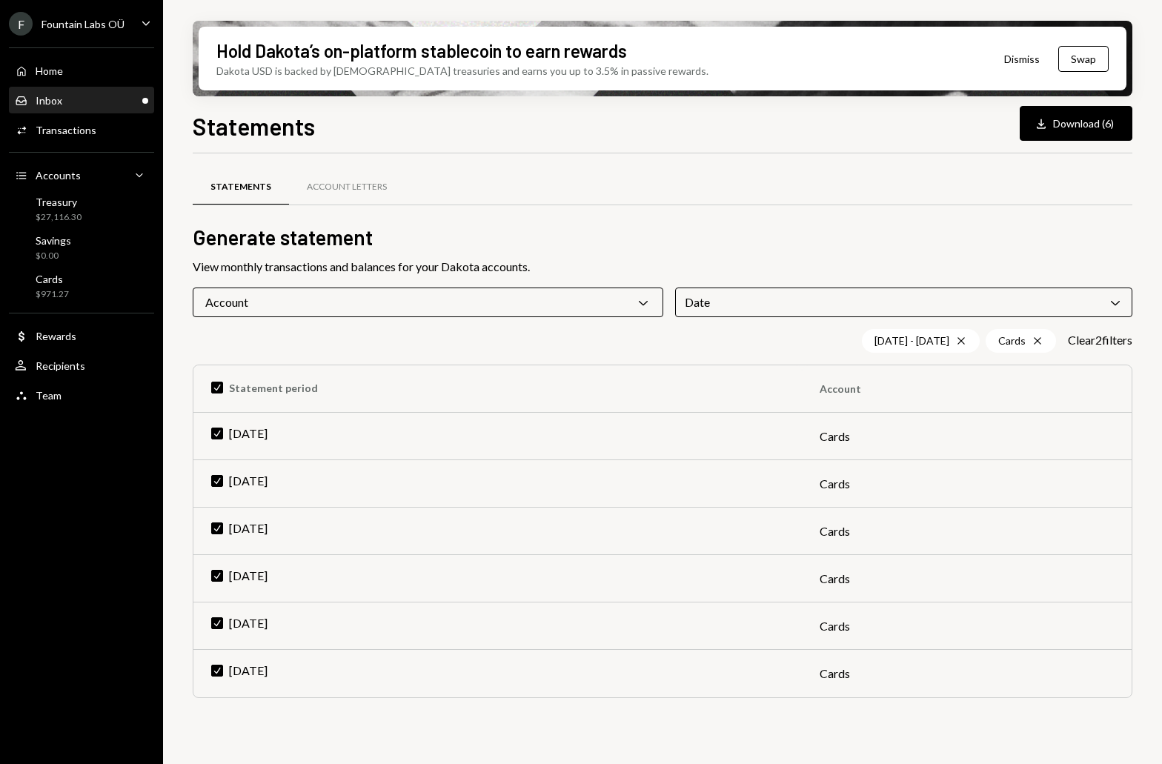
click at [61, 110] on div "Inbox Inbox" at bounding box center [81, 100] width 133 height 25
